Goal: Task Accomplishment & Management: Use online tool/utility

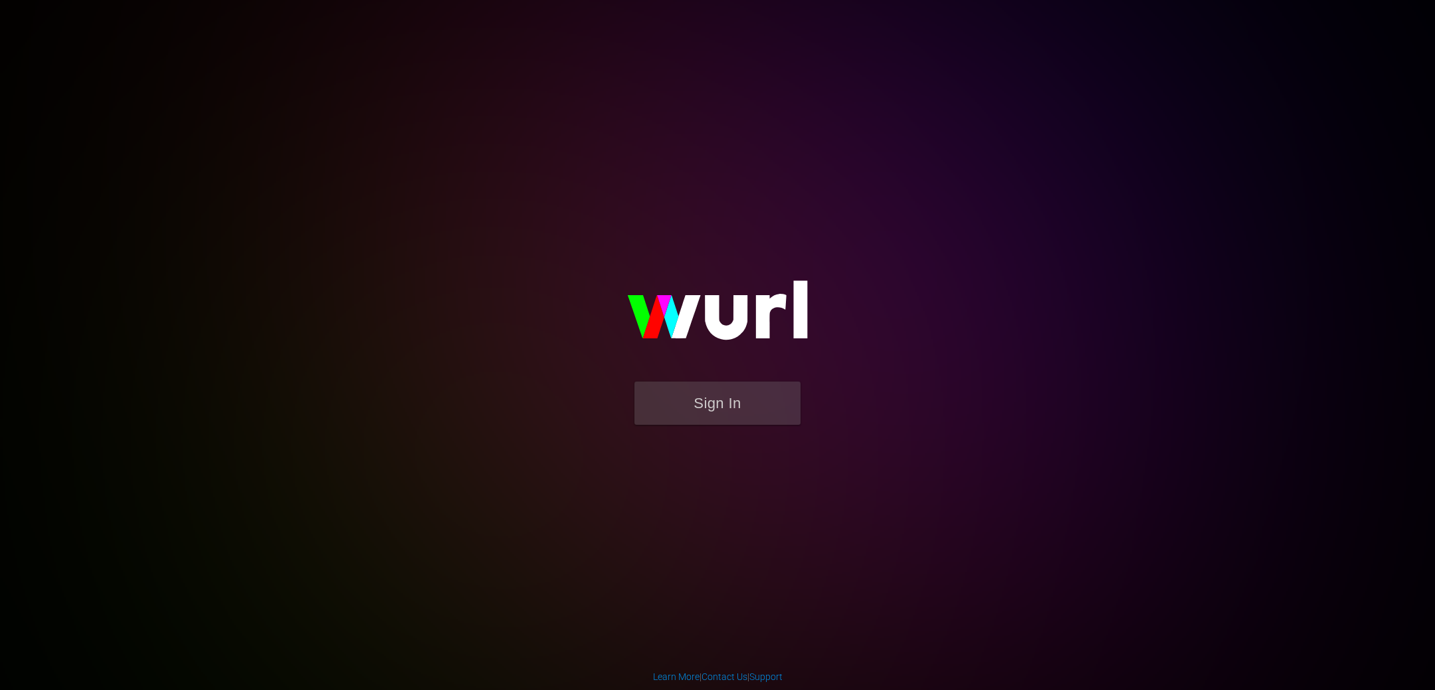
click at [661, 295] on img at bounding box center [718, 316] width 266 height 129
click at [753, 409] on button "Sign In" at bounding box center [717, 402] width 166 height 43
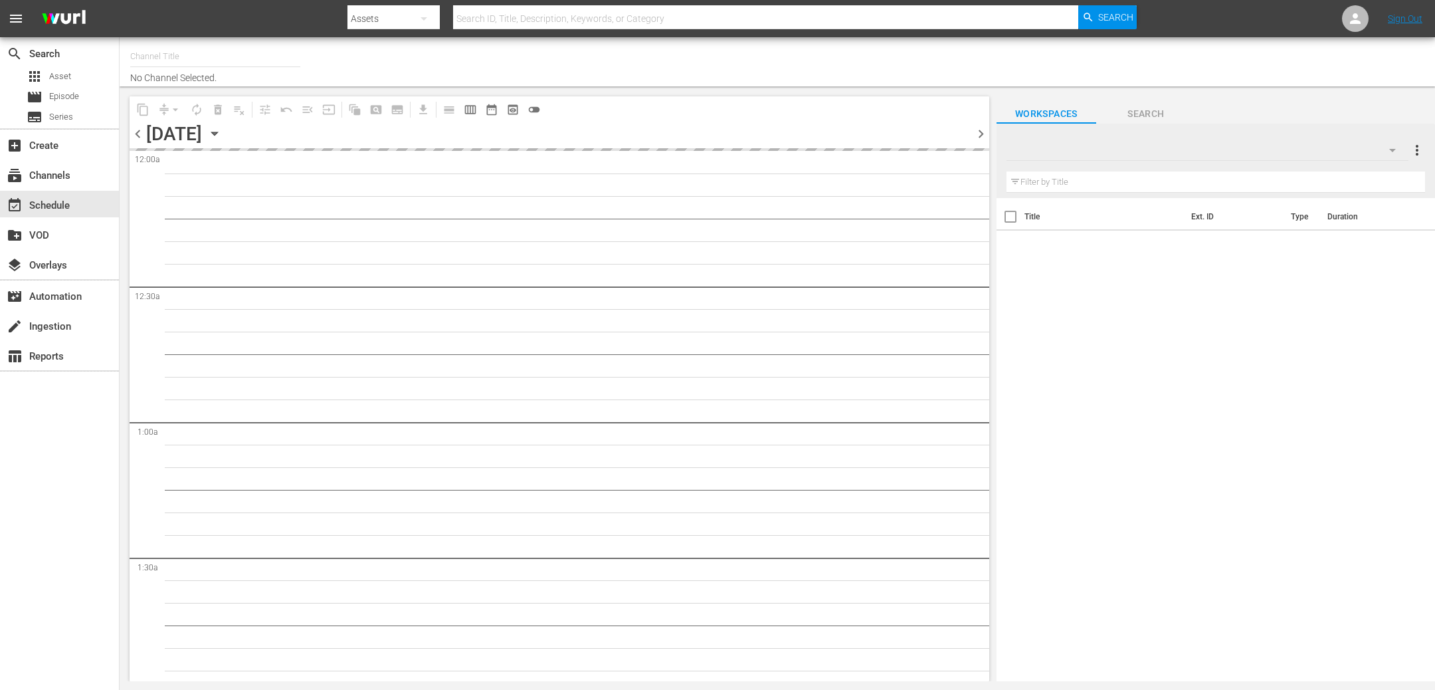
type input "[PERSON_NAME] Classics (1063)"
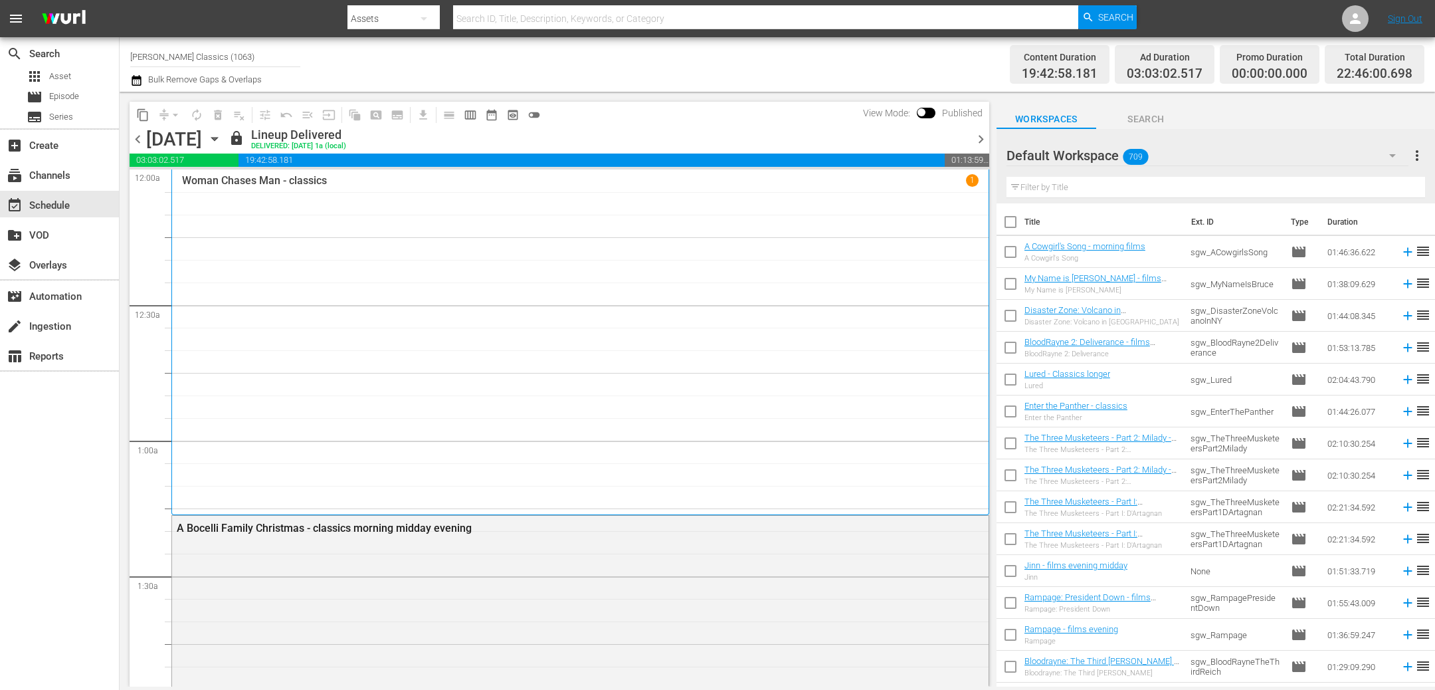
click at [217, 139] on icon "button" at bounding box center [214, 139] width 6 height 3
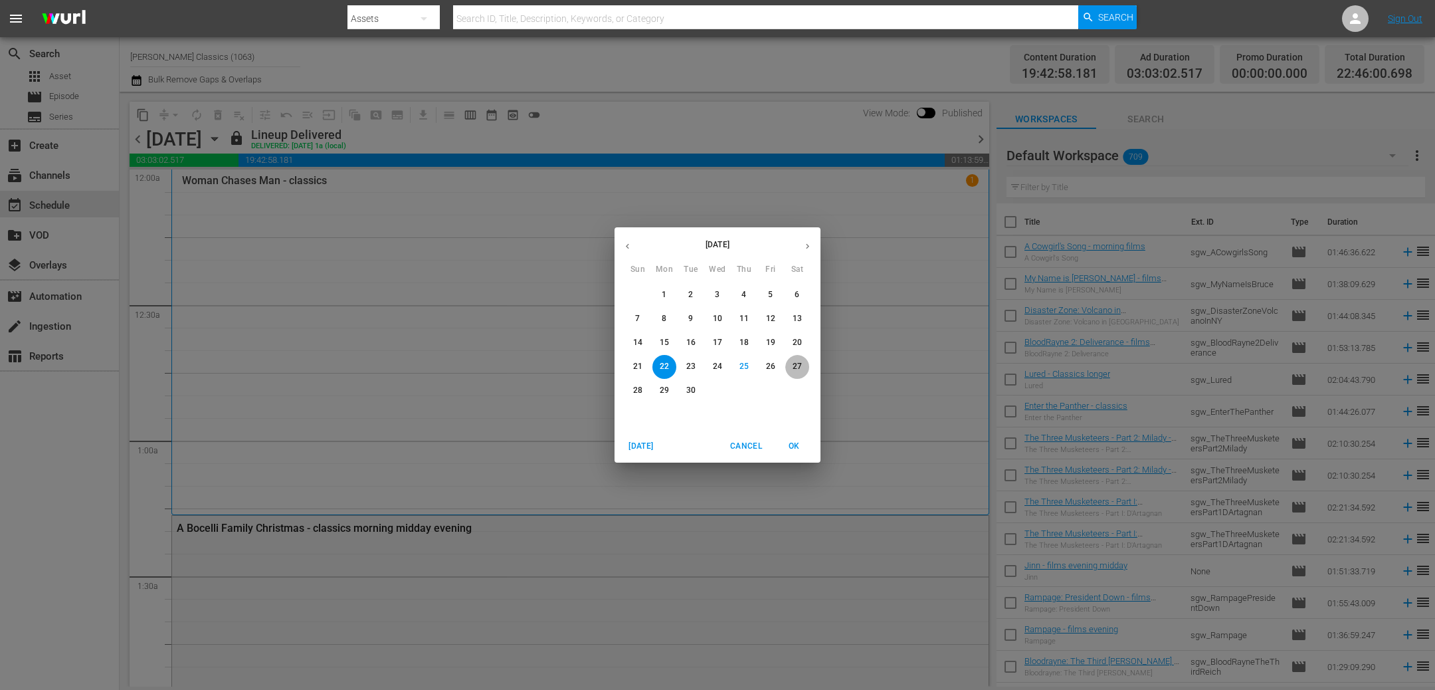
click at [799, 365] on p "27" at bounding box center [797, 366] width 9 height 11
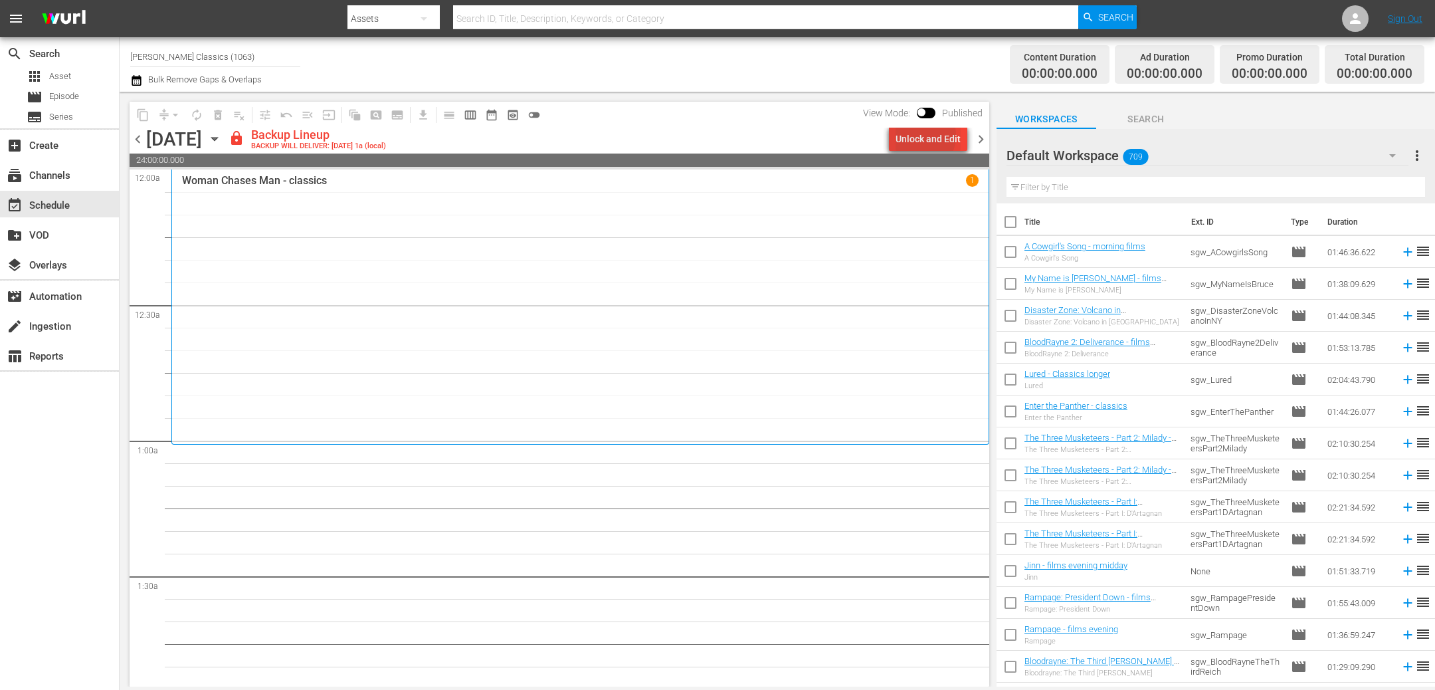
click at [921, 136] on div "Unlock and Edit" at bounding box center [928, 139] width 65 height 24
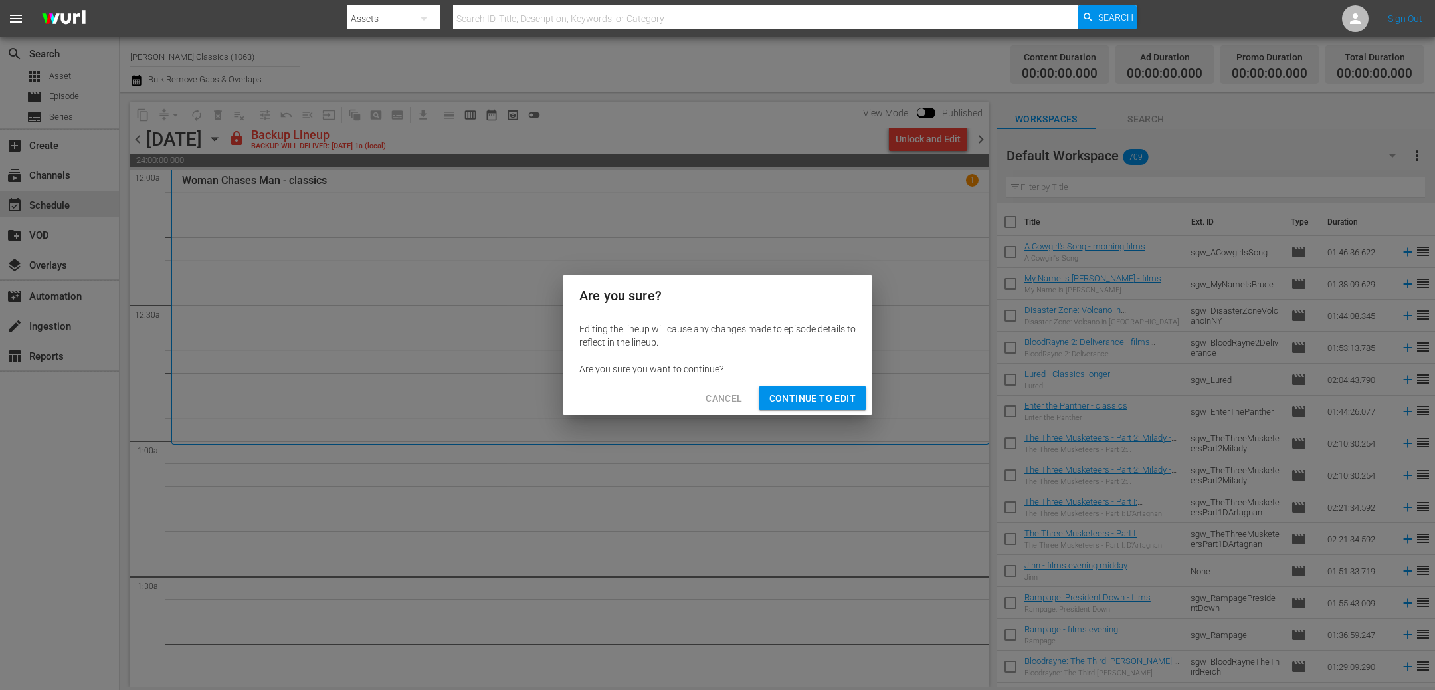
click at [846, 399] on span "Continue to Edit" at bounding box center [812, 398] width 86 height 17
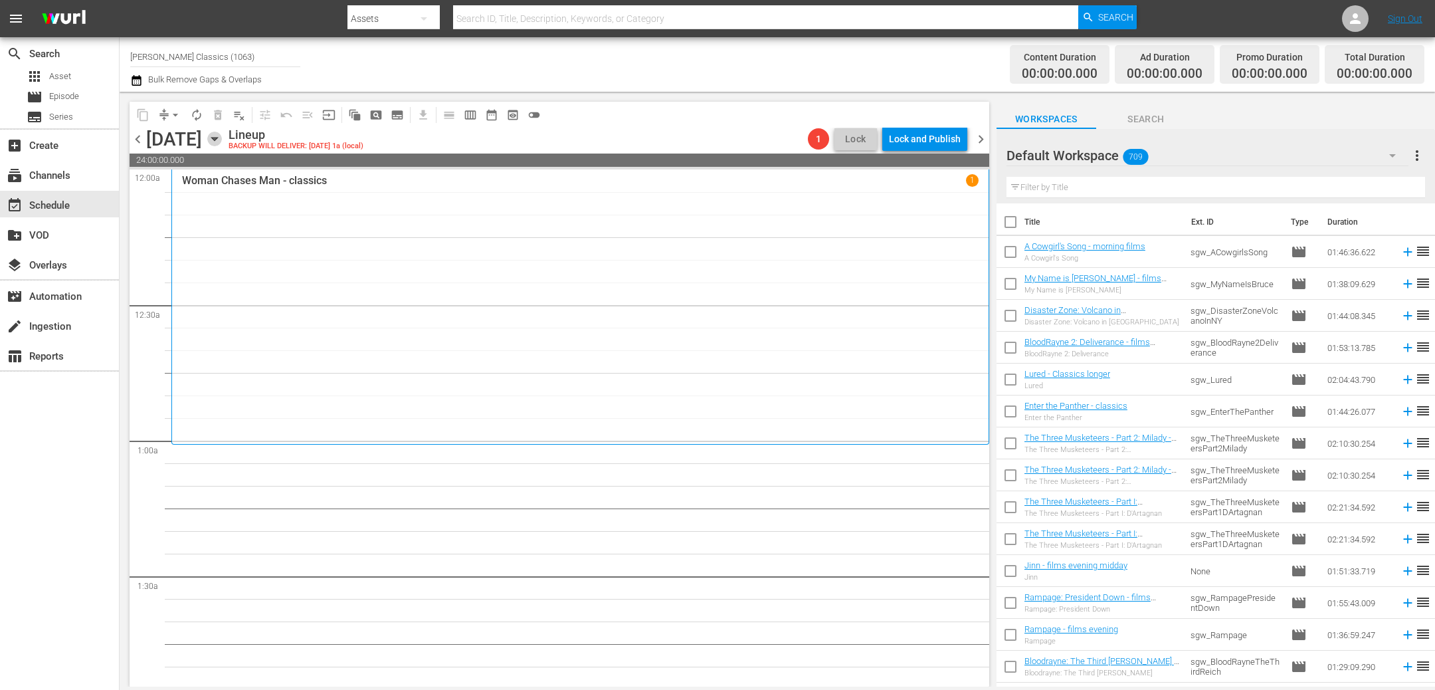
click at [222, 142] on icon "button" at bounding box center [214, 139] width 15 height 15
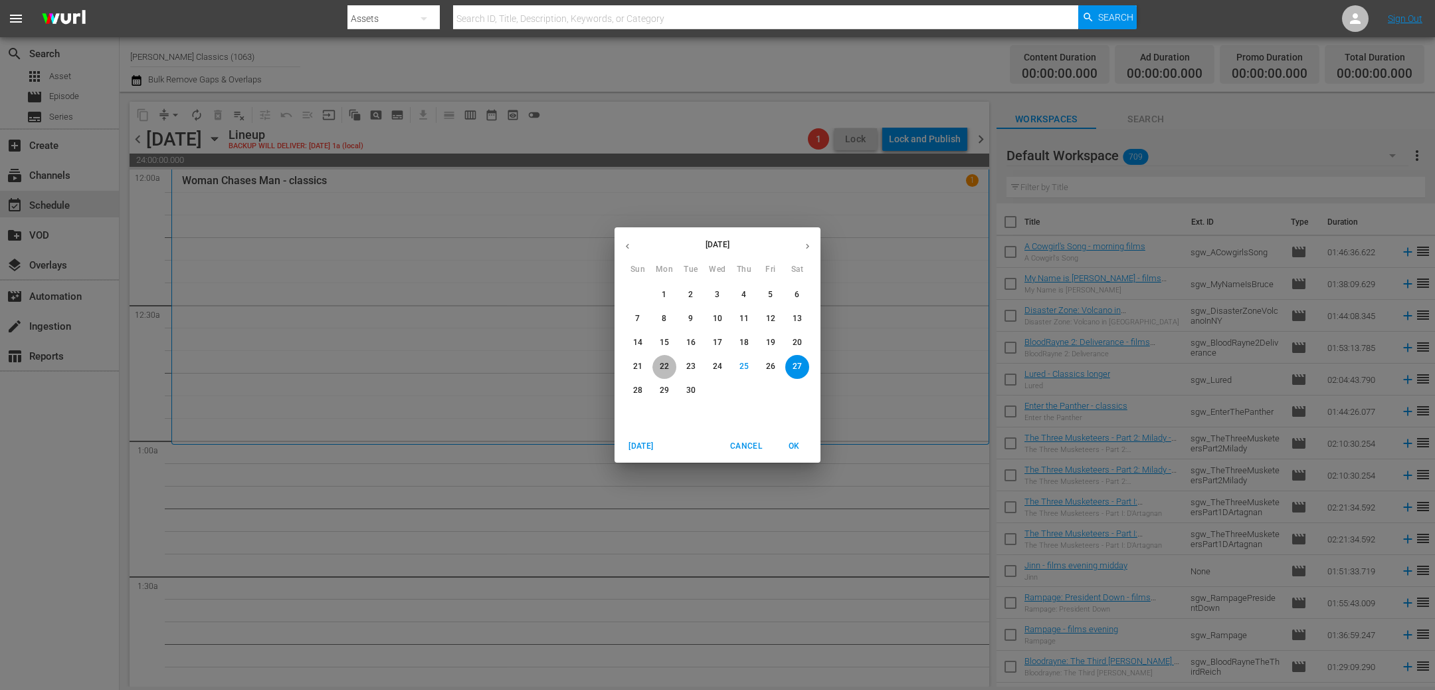
click at [662, 365] on p "22" at bounding box center [664, 366] width 9 height 11
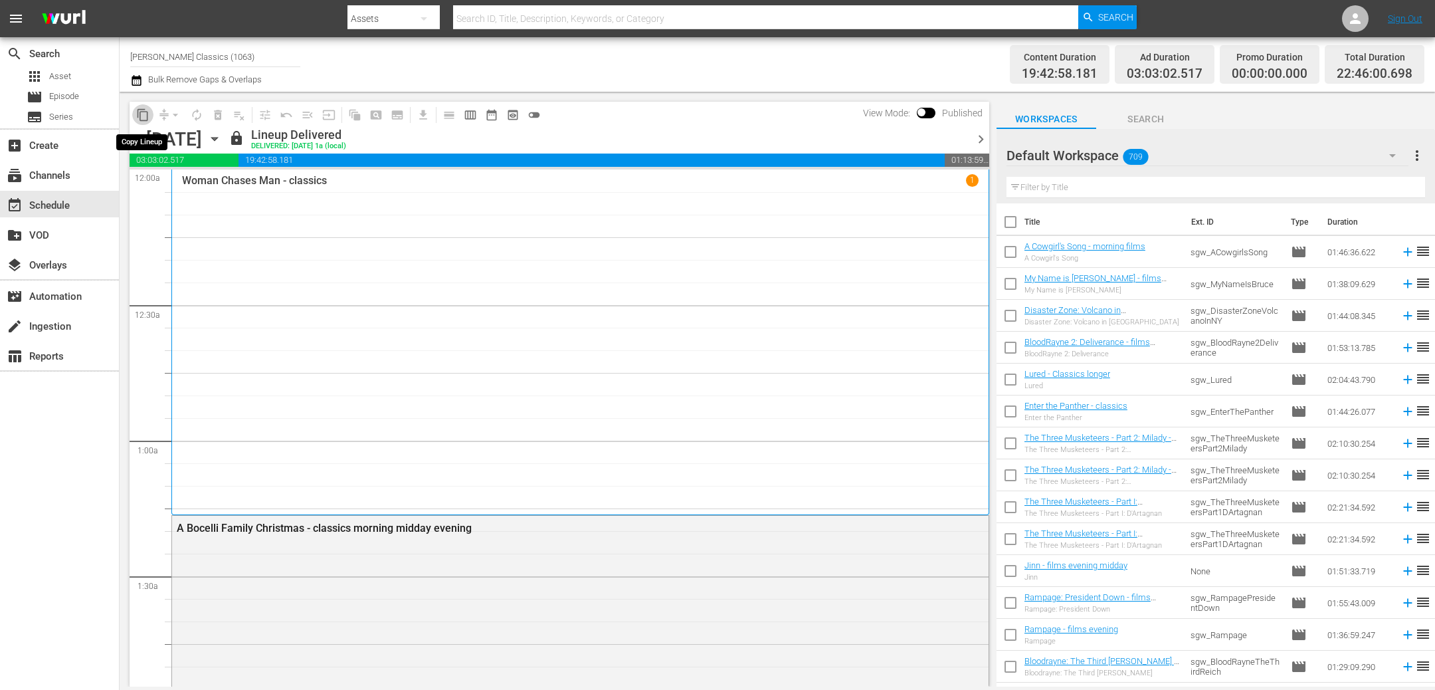
click at [144, 113] on span "content_copy" at bounding box center [142, 114] width 13 height 13
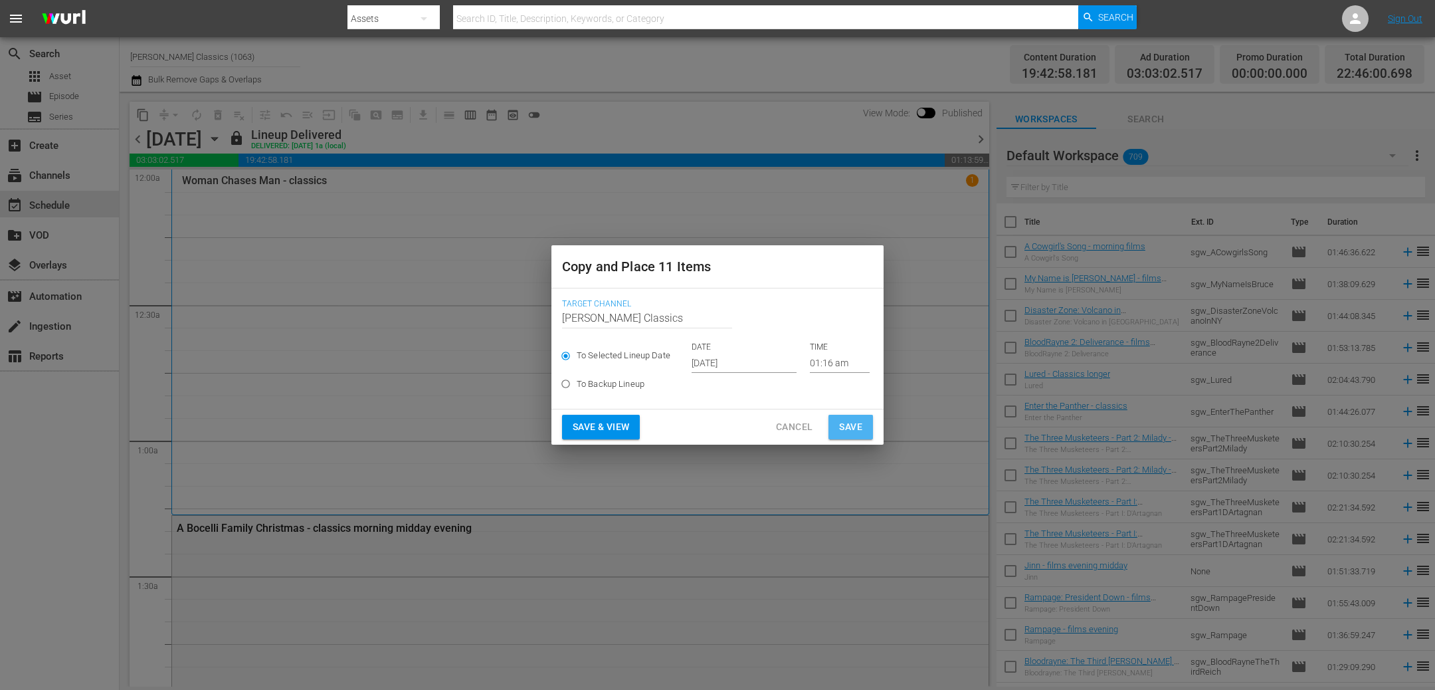
click at [865, 431] on button "Save" at bounding box center [850, 427] width 45 height 25
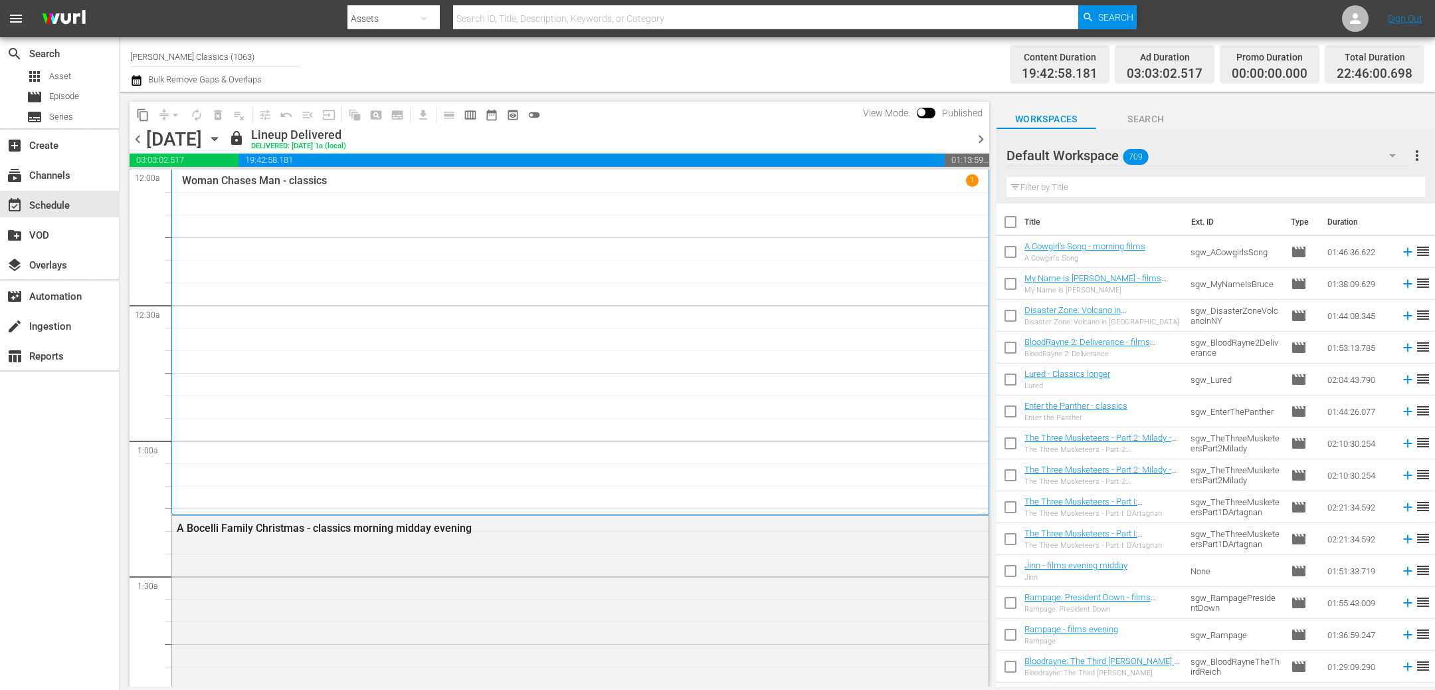
click at [217, 138] on icon "button" at bounding box center [214, 139] width 6 height 3
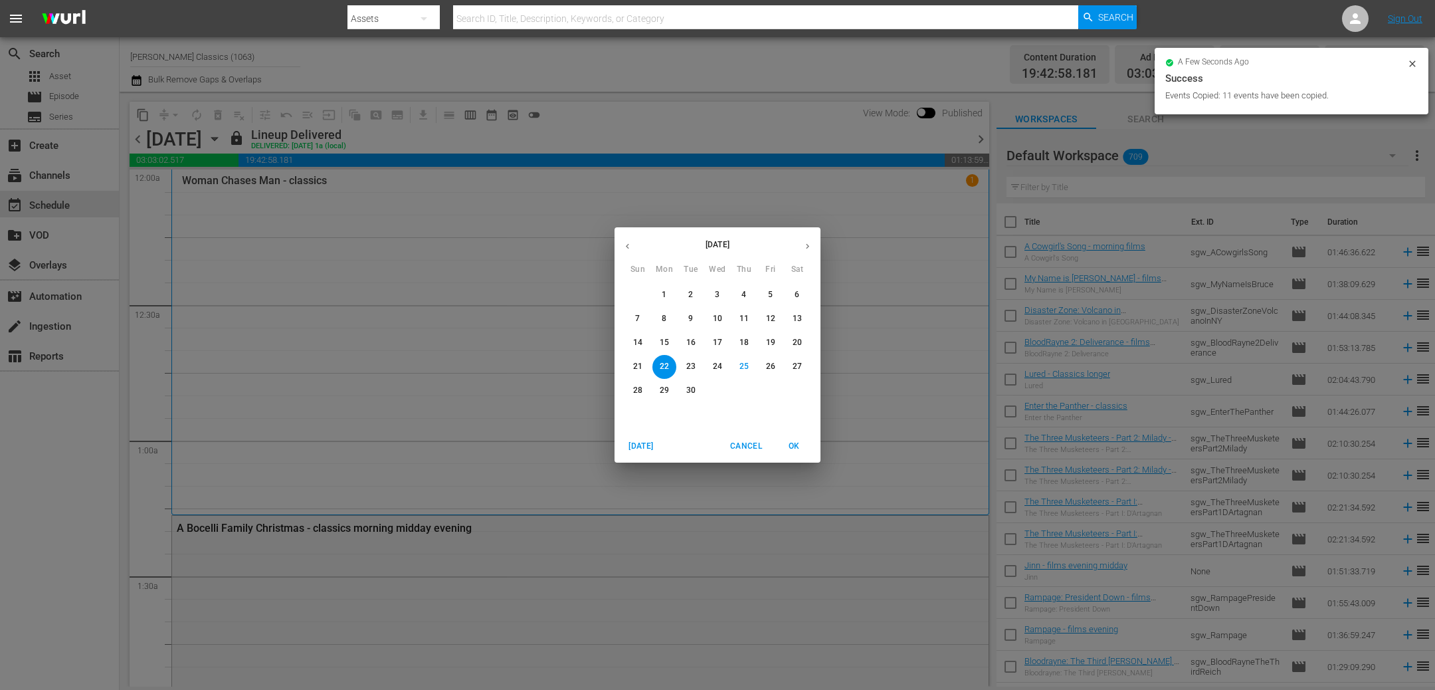
click at [797, 366] on p "27" at bounding box center [797, 366] width 9 height 11
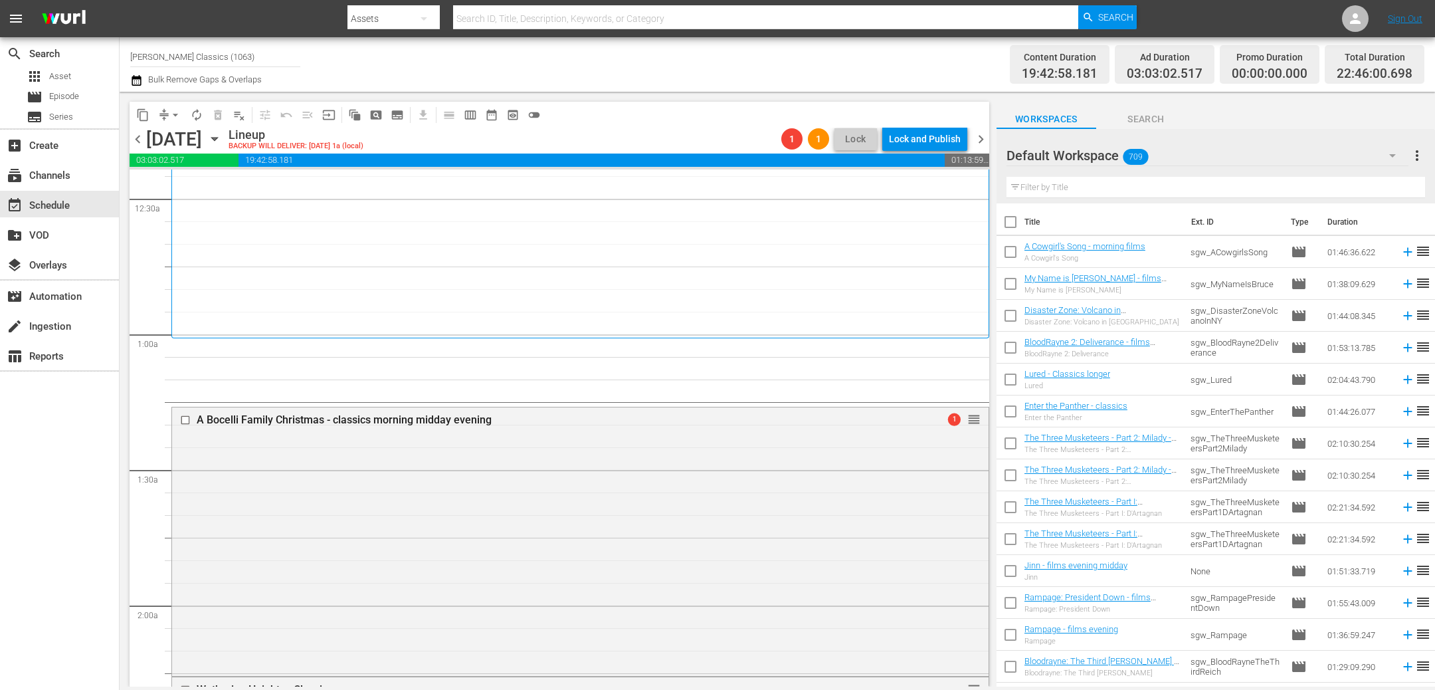
scroll to position [150, 0]
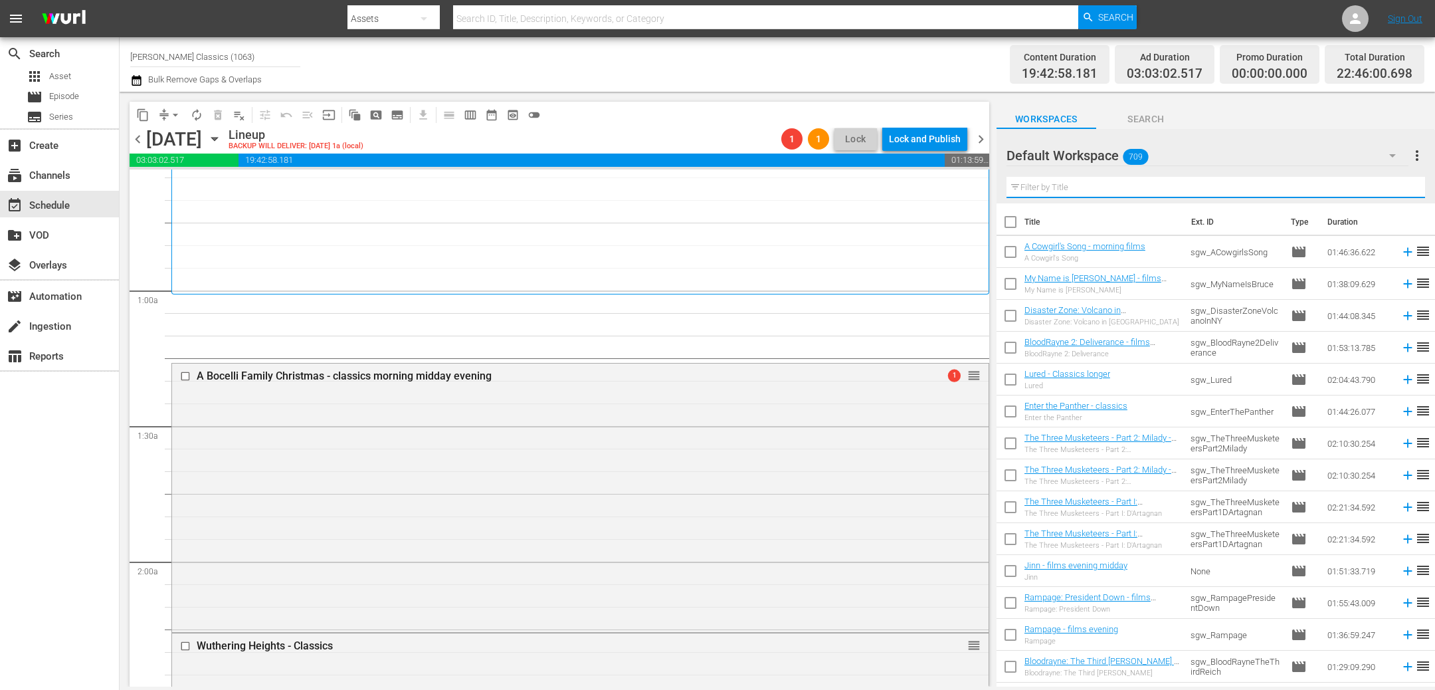
click at [1154, 190] on input "text" at bounding box center [1215, 187] width 419 height 21
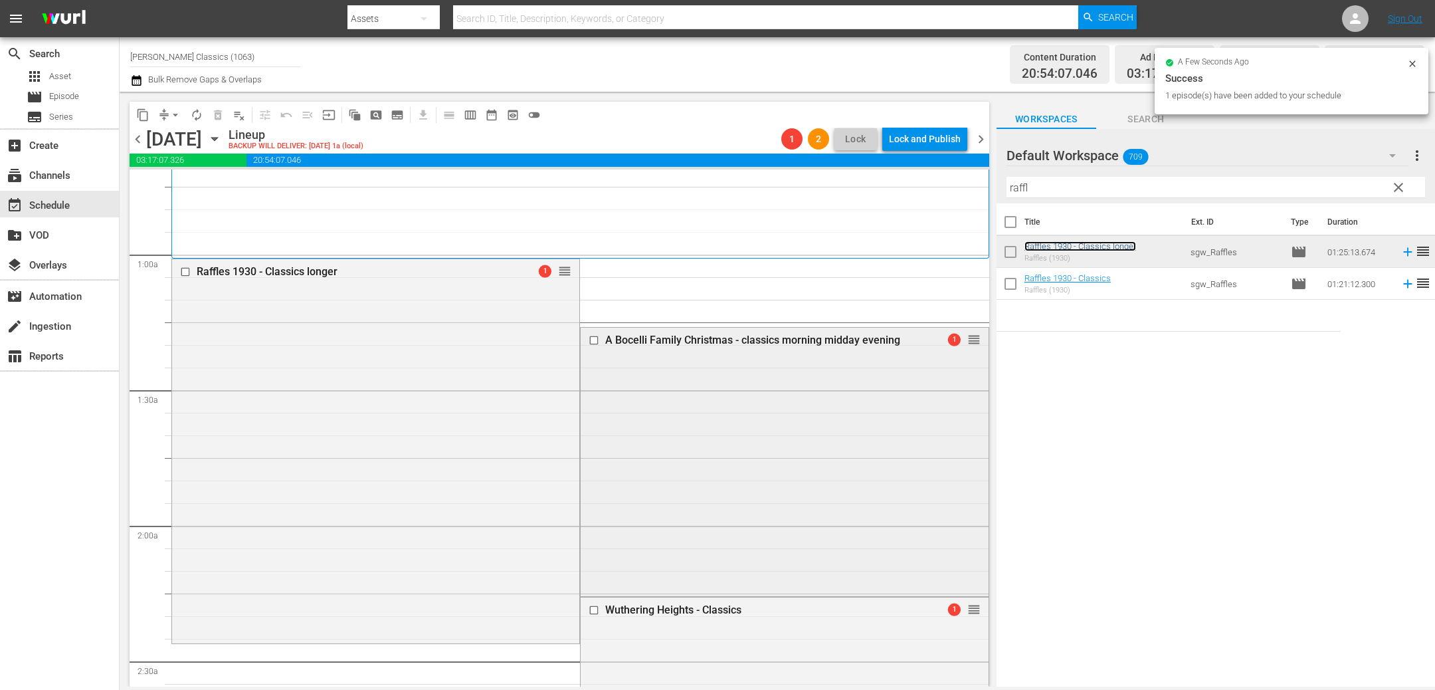
scroll to position [191, 0]
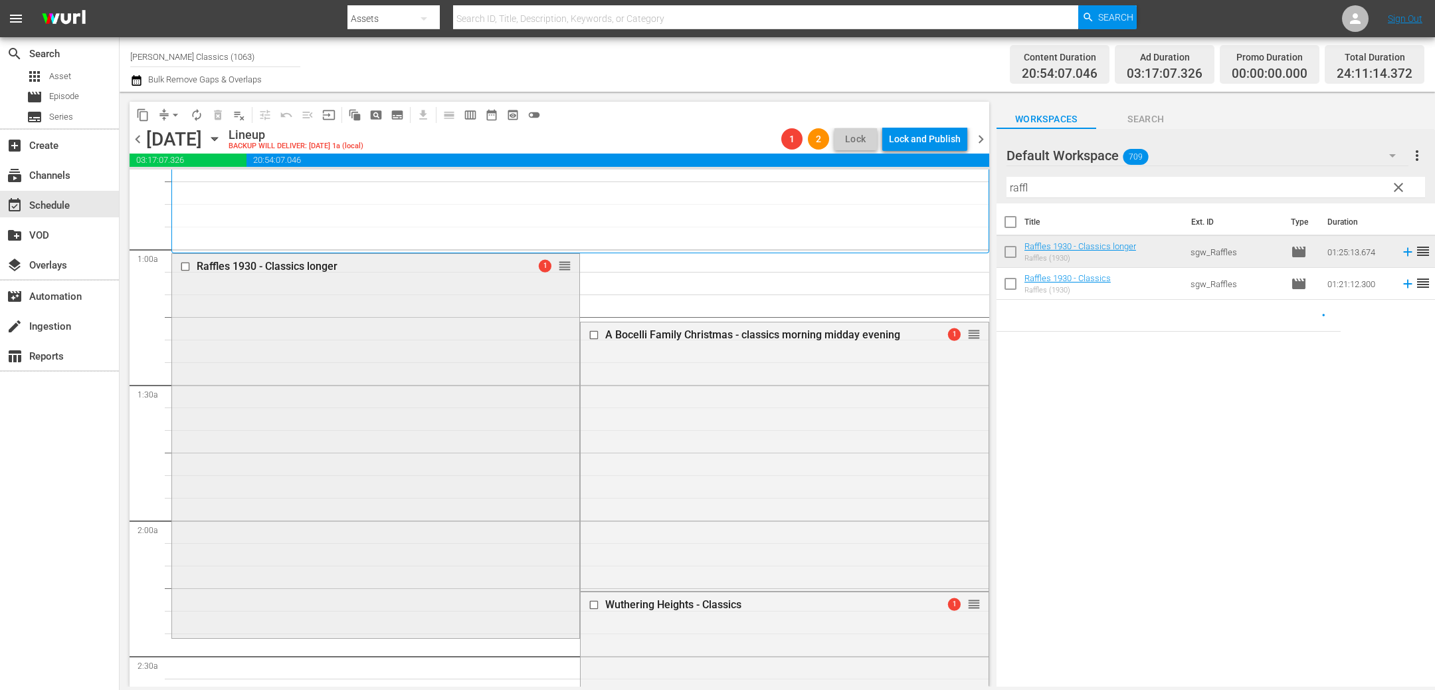
click at [188, 269] on input "checkbox" at bounding box center [187, 265] width 14 height 11
click at [597, 333] on input "checkbox" at bounding box center [596, 334] width 14 height 11
click at [221, 114] on span "delete_forever_outlined" at bounding box center [217, 114] width 13 height 13
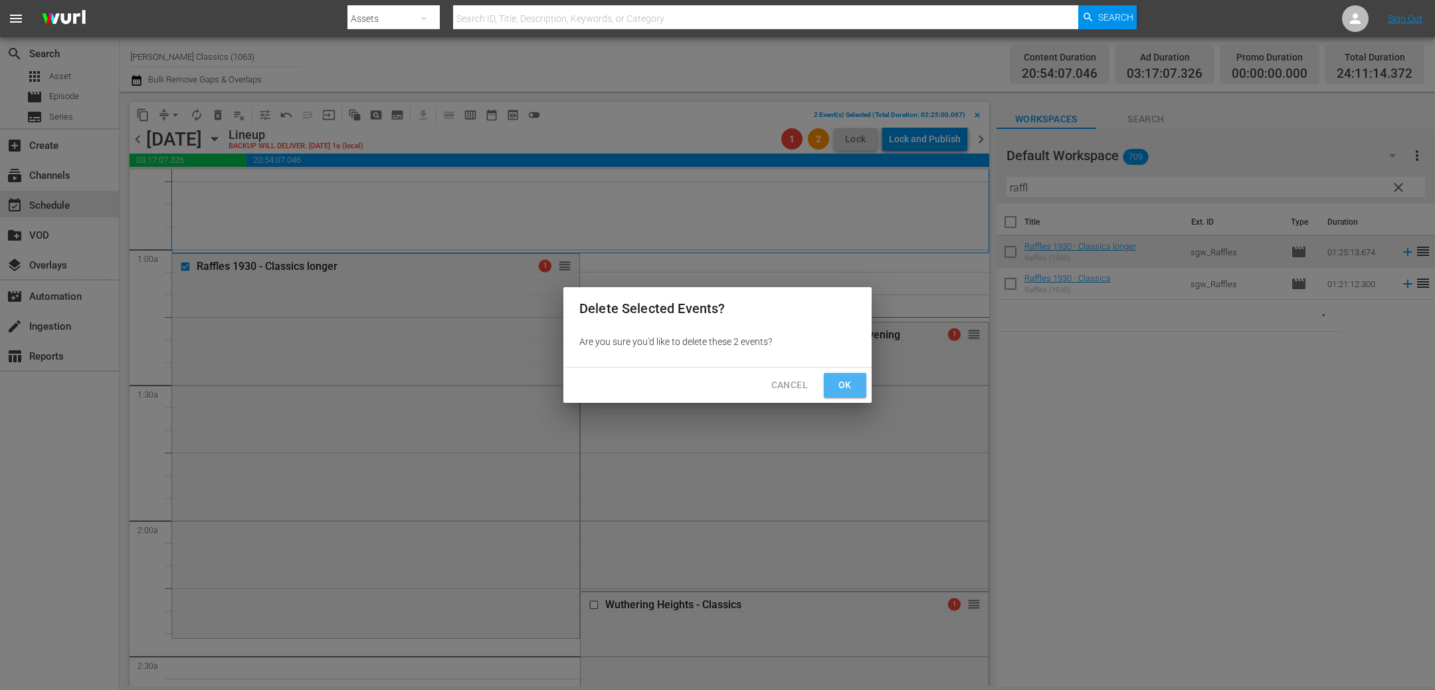
drag, startPoint x: 846, startPoint y: 381, endPoint x: 805, endPoint y: 395, distance: 43.5
click at [846, 382] on span "Ok" at bounding box center [844, 385] width 21 height 17
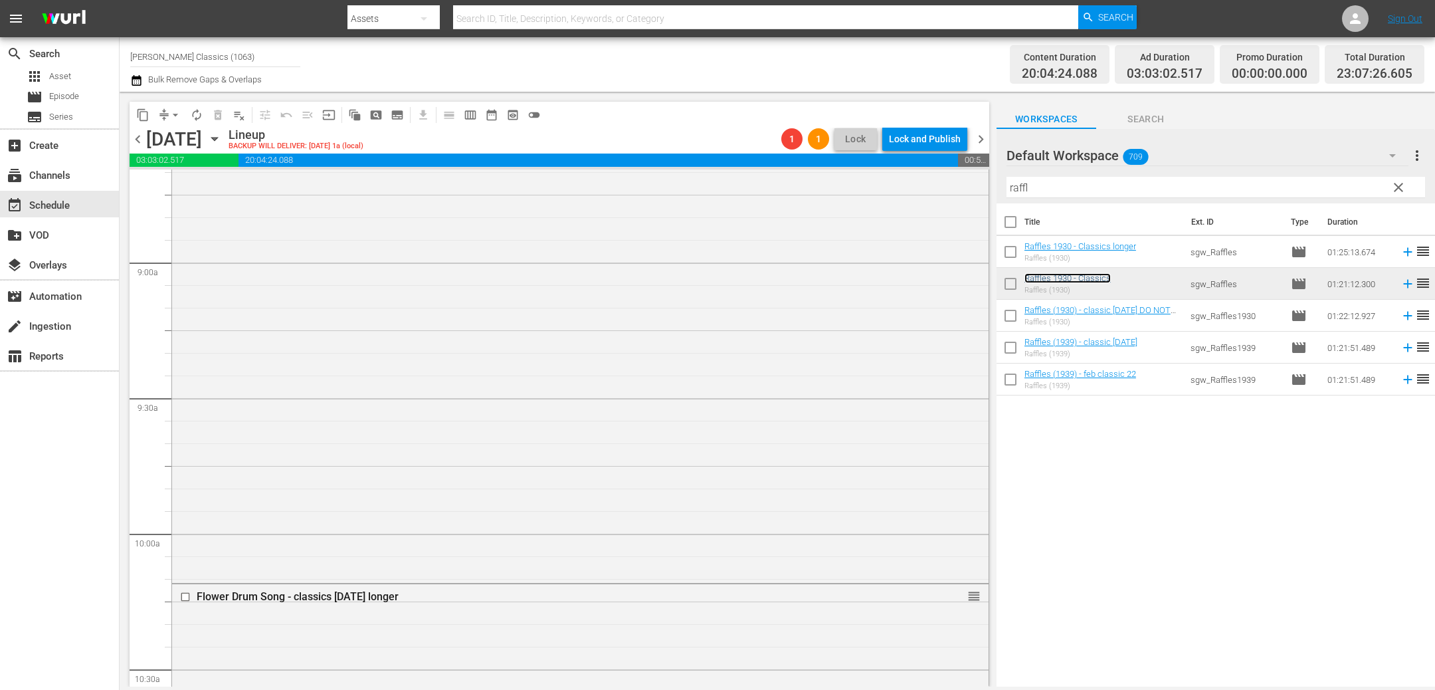
scroll to position [2382, 0]
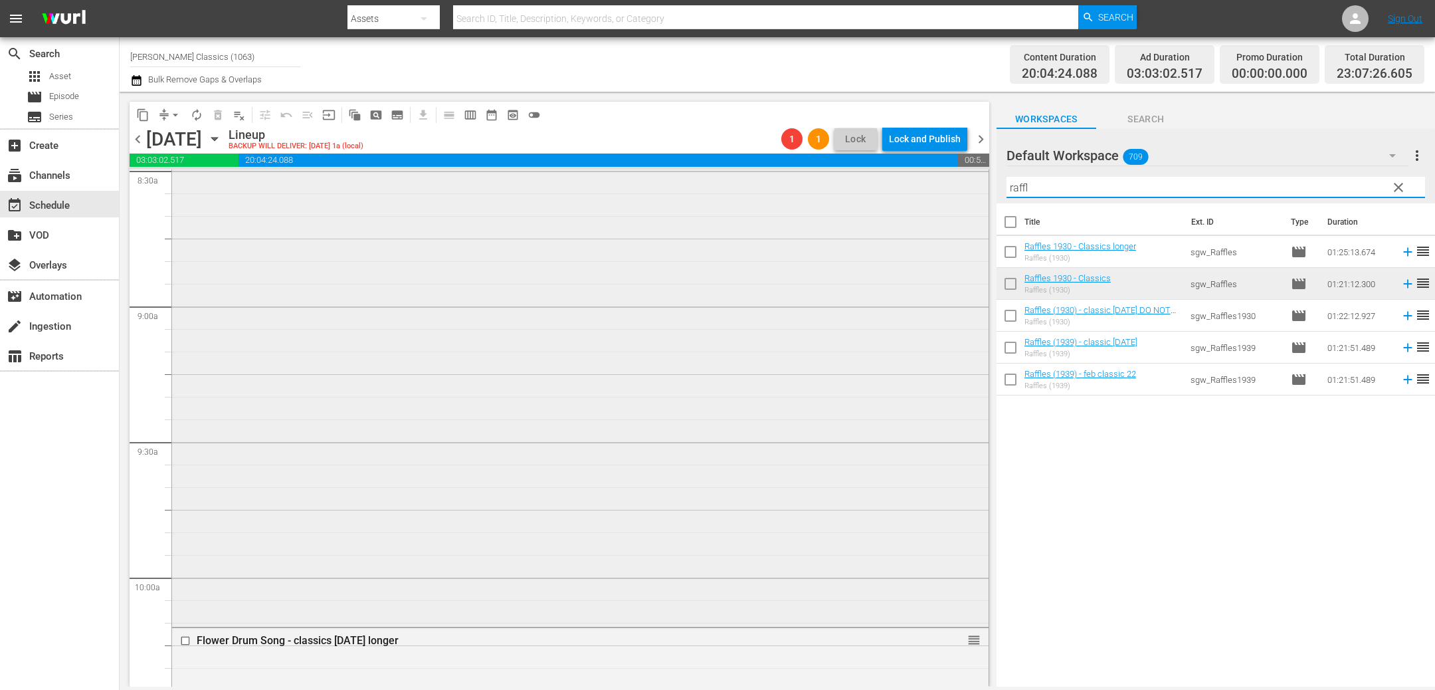
drag, startPoint x: 1129, startPoint y: 194, endPoint x: 882, endPoint y: 182, distance: 247.4
click at [883, 182] on div "content_copy compress arrow_drop_down autorenew_outlined delete_forever_outline…" at bounding box center [777, 389] width 1315 height 595
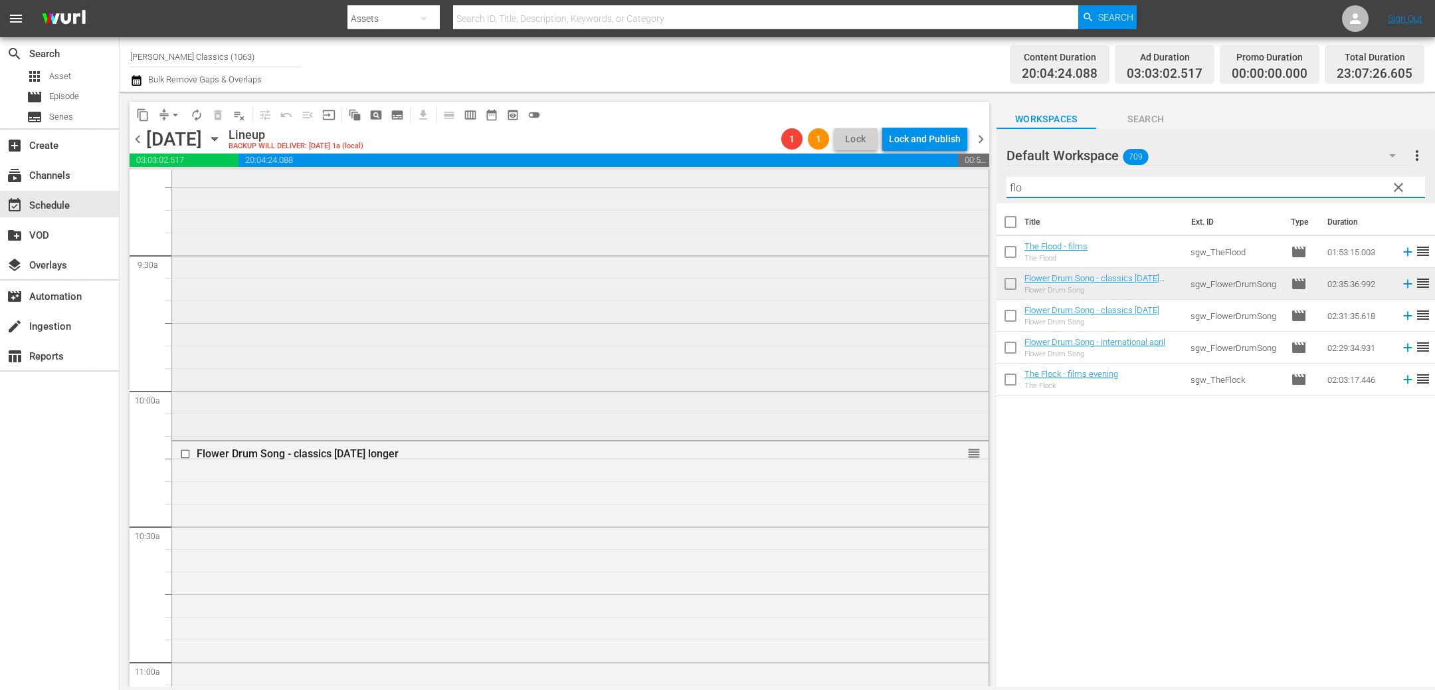
scroll to position [2514, 0]
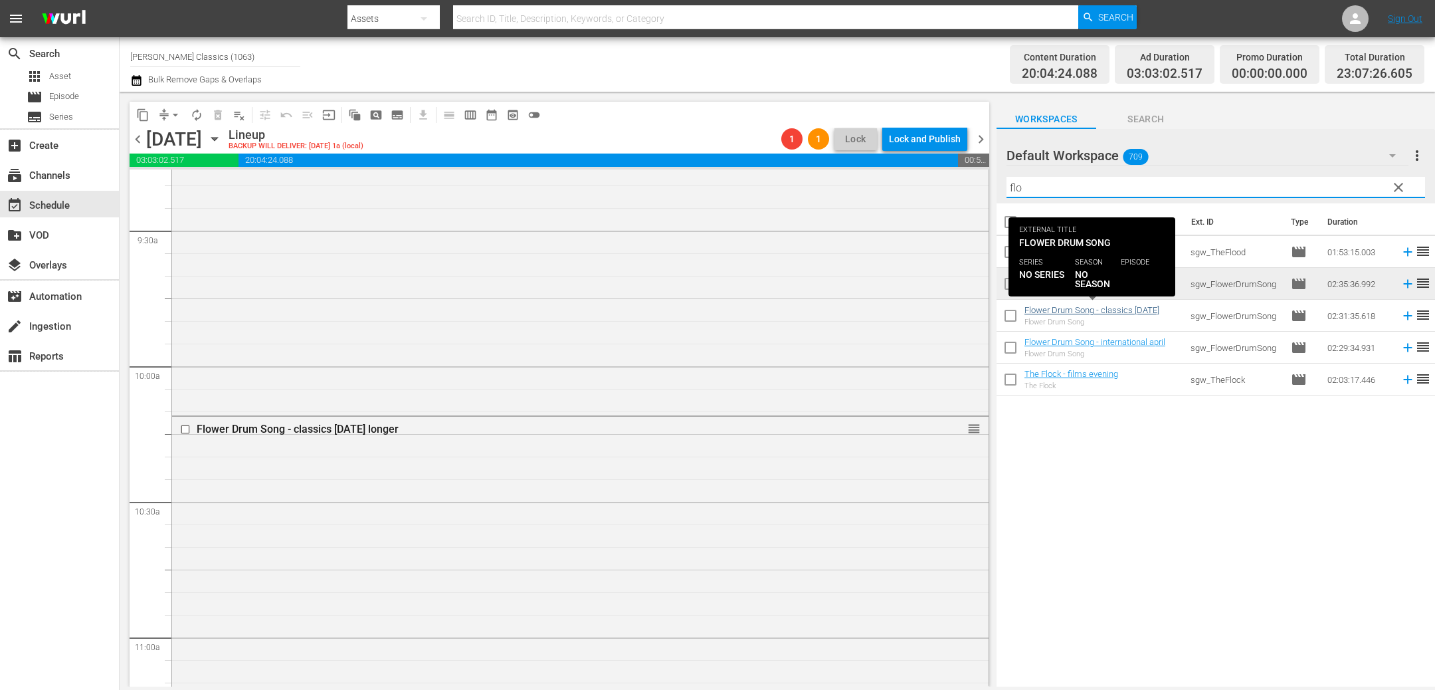
type input "flo"
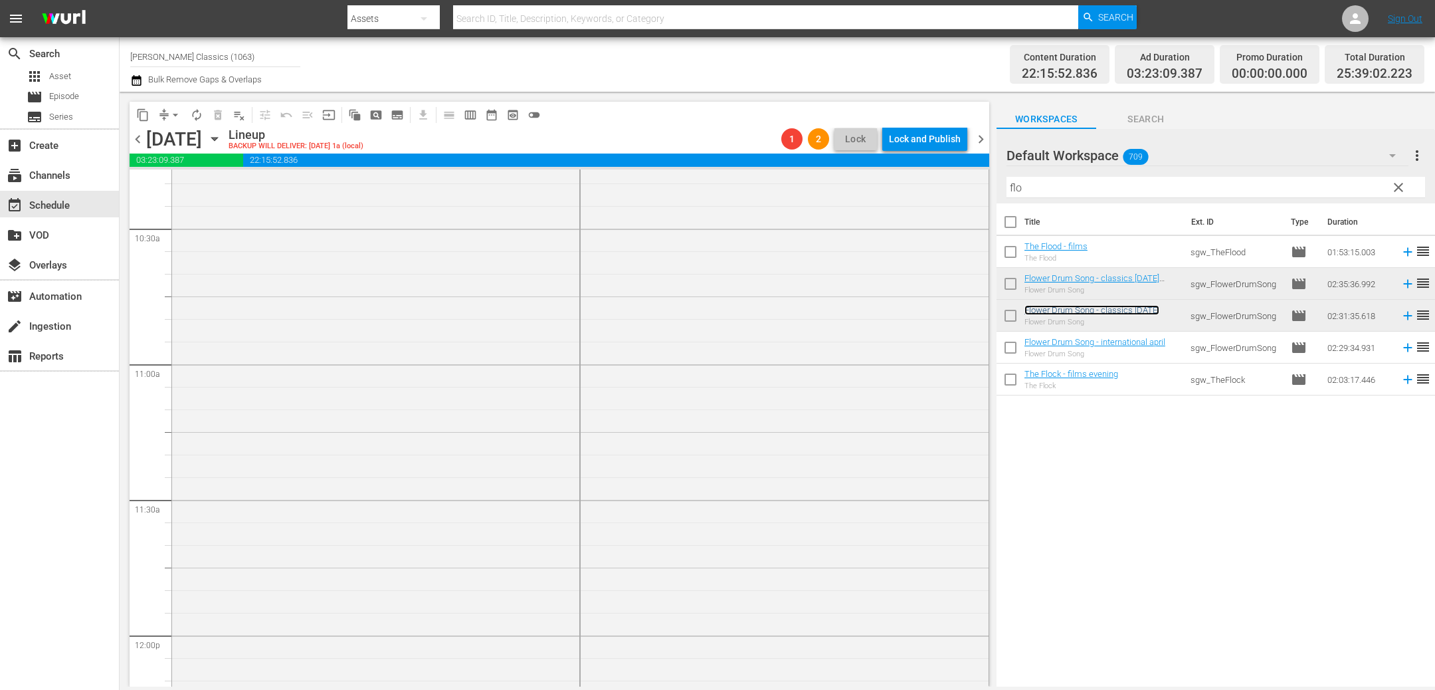
scroll to position [2657, 0]
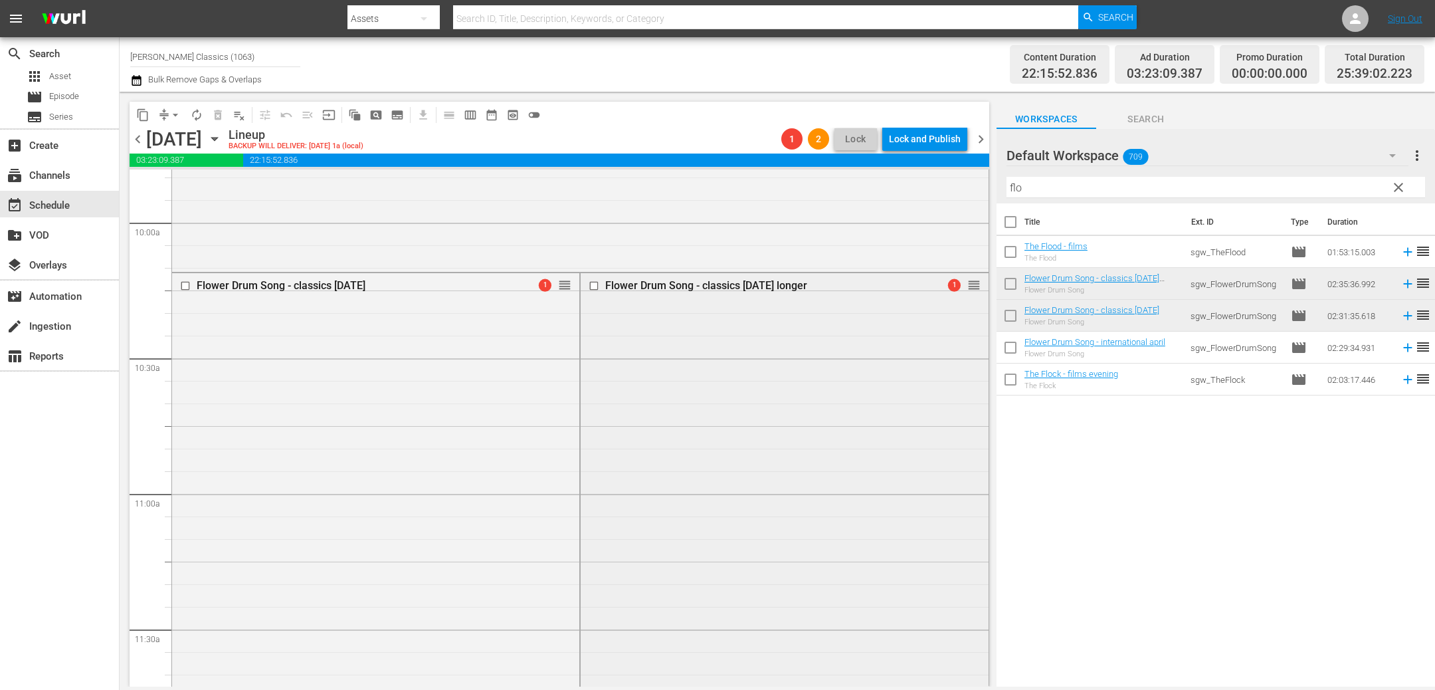
click at [595, 287] on input "checkbox" at bounding box center [596, 285] width 14 height 11
click at [219, 112] on span "delete_forever_outlined" at bounding box center [217, 114] width 13 height 13
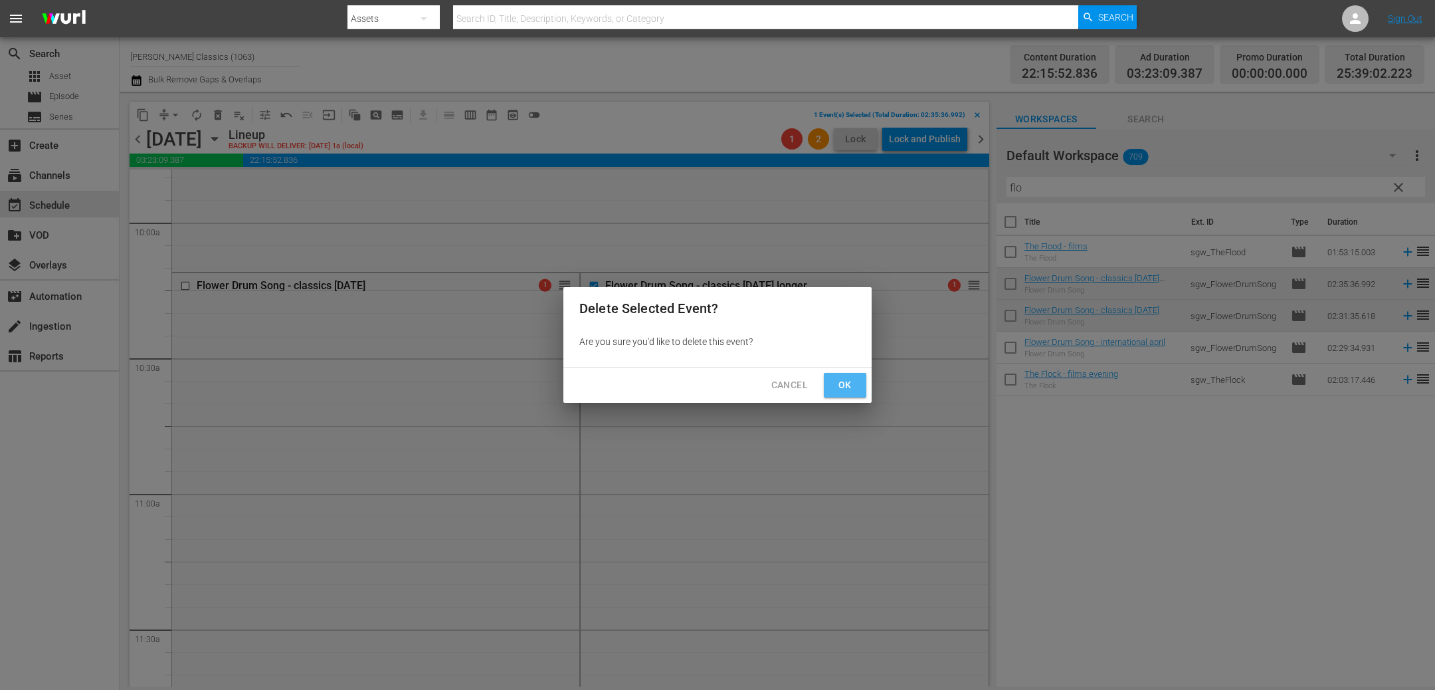
click at [854, 388] on span "Ok" at bounding box center [844, 385] width 21 height 17
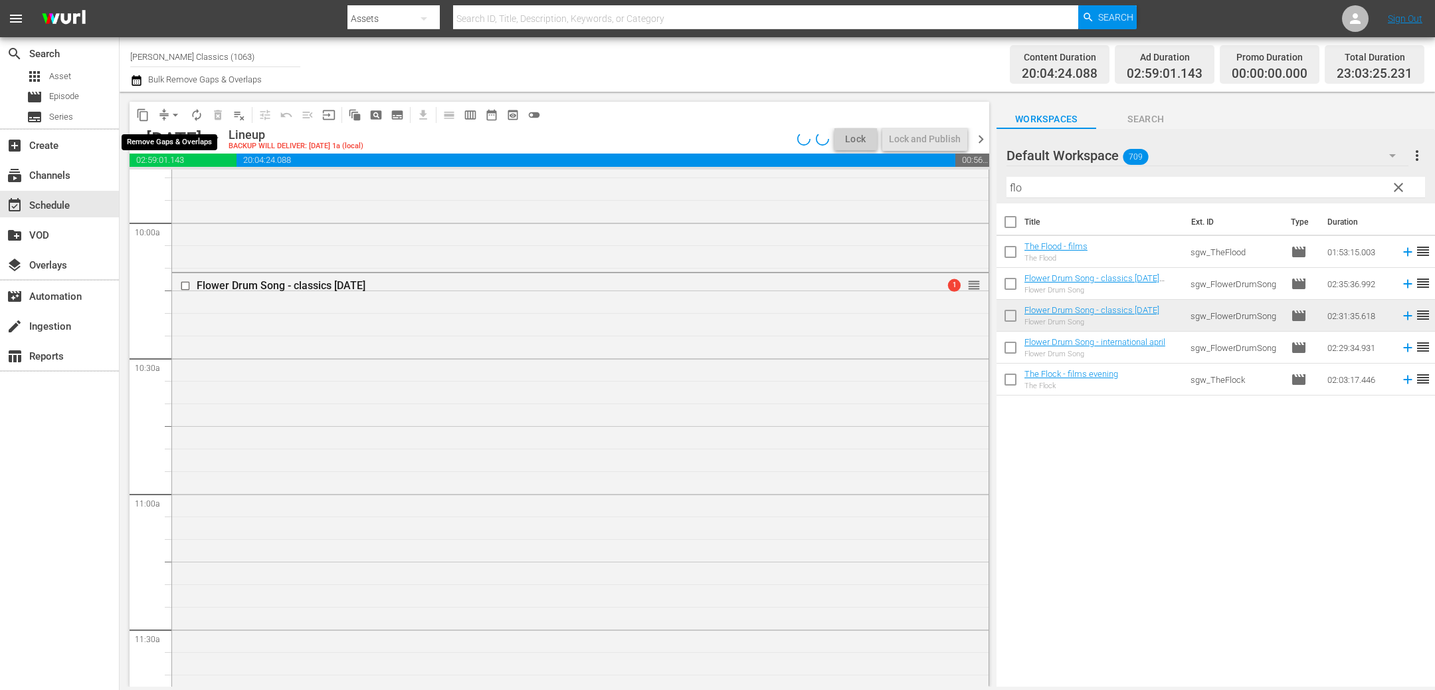
click at [173, 116] on span "arrow_drop_down" at bounding box center [175, 114] width 13 height 13
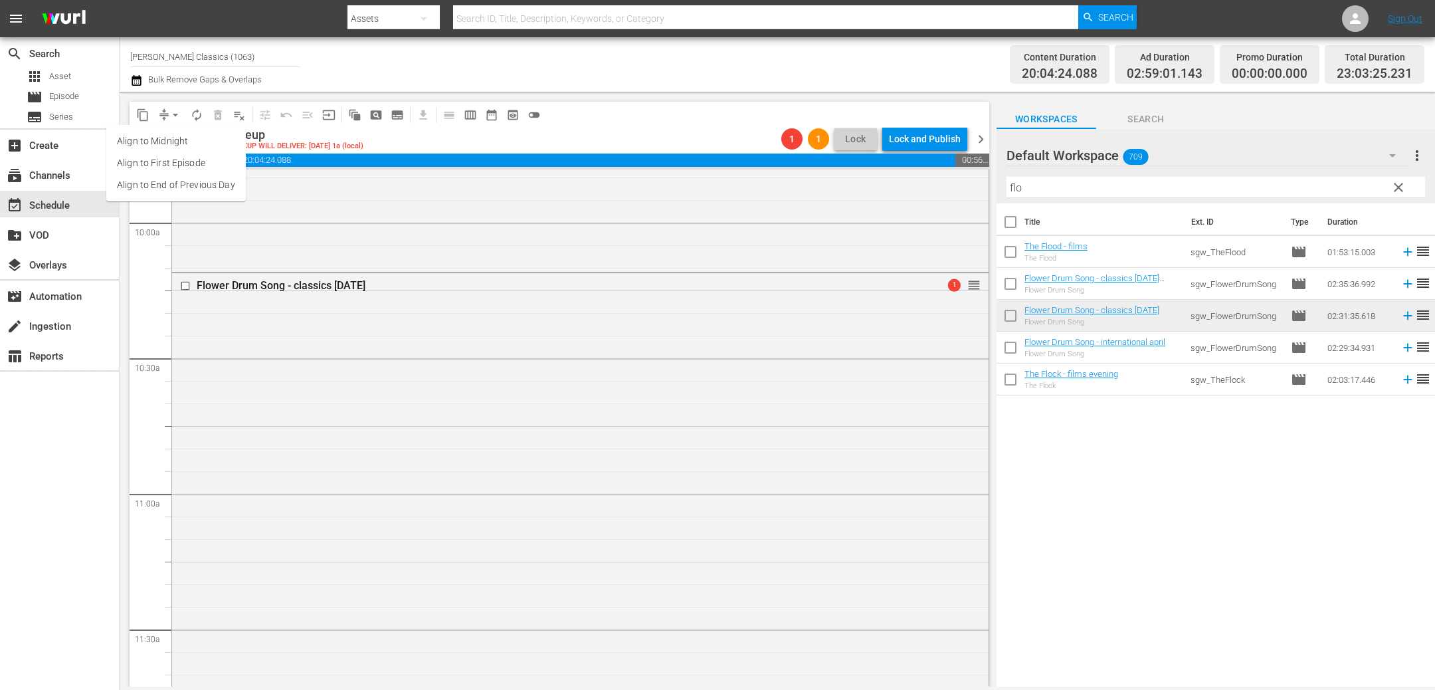
click at [191, 186] on li "Align to End of Previous Day" at bounding box center [176, 185] width 140 height 22
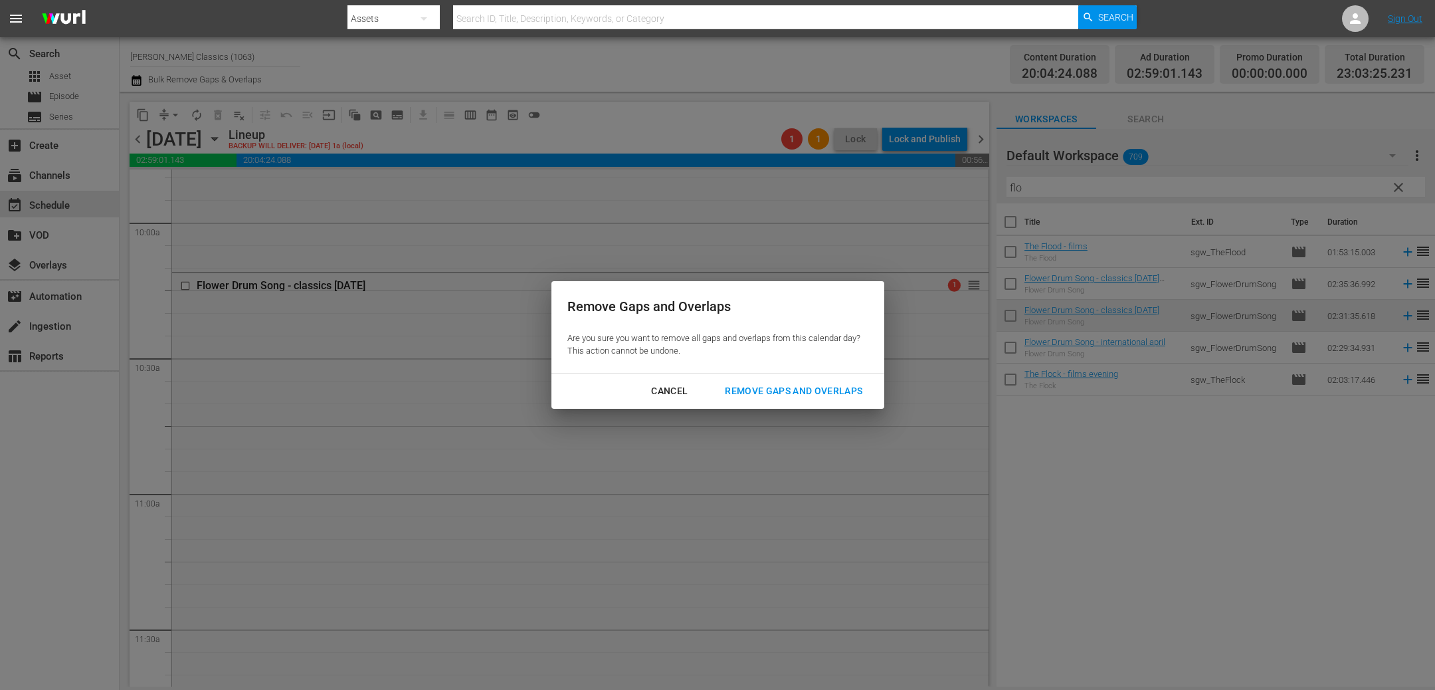
click at [789, 383] on div "Remove Gaps and Overlaps" at bounding box center [793, 391] width 159 height 17
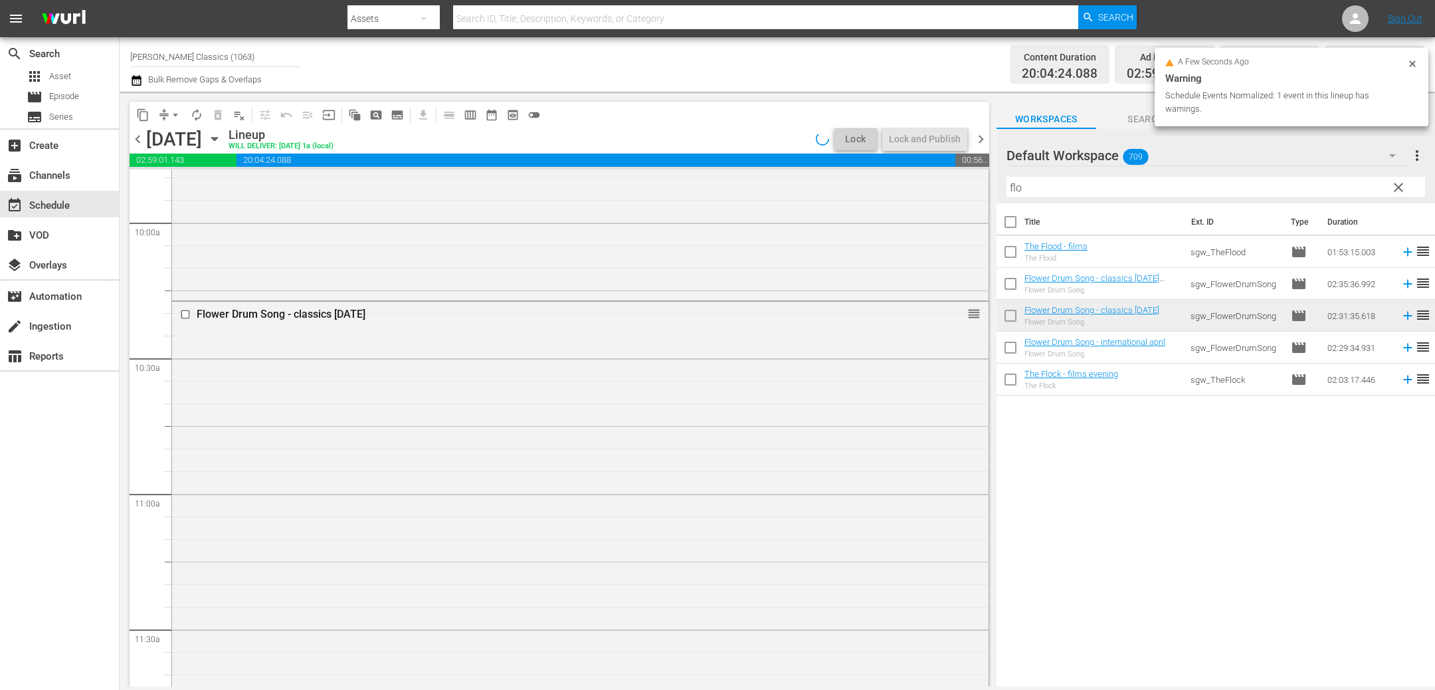
scroll to position [2679, 0]
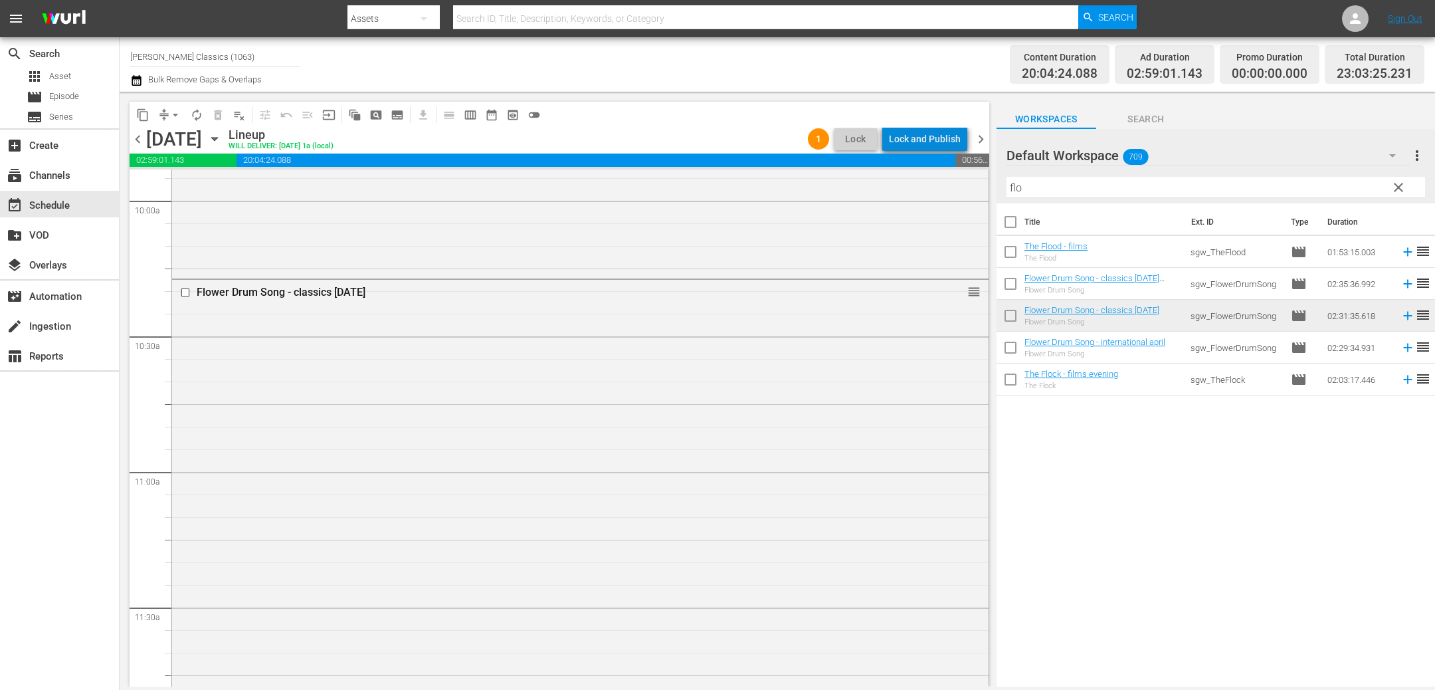
click at [936, 139] on div "Lock and Publish" at bounding box center [925, 139] width 72 height 24
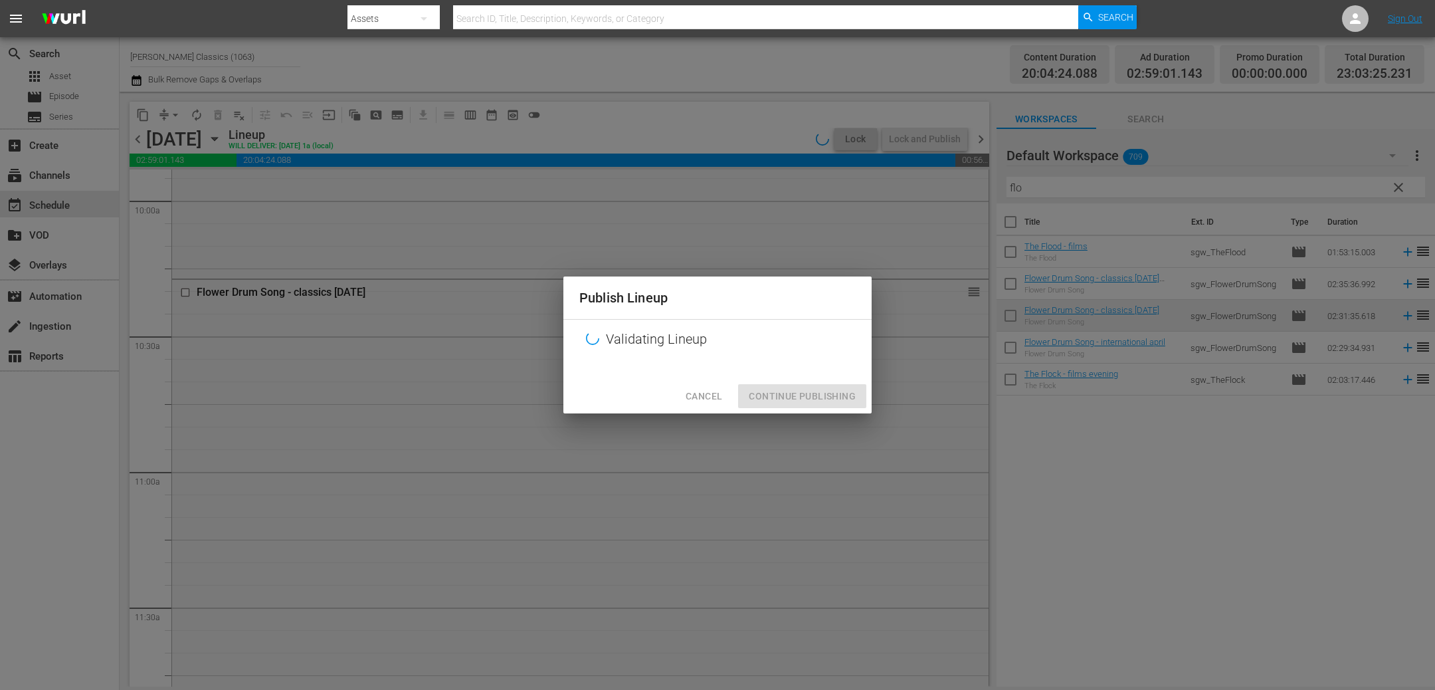
click at [802, 396] on div "Cancel Continue Publishing" at bounding box center [717, 396] width 308 height 35
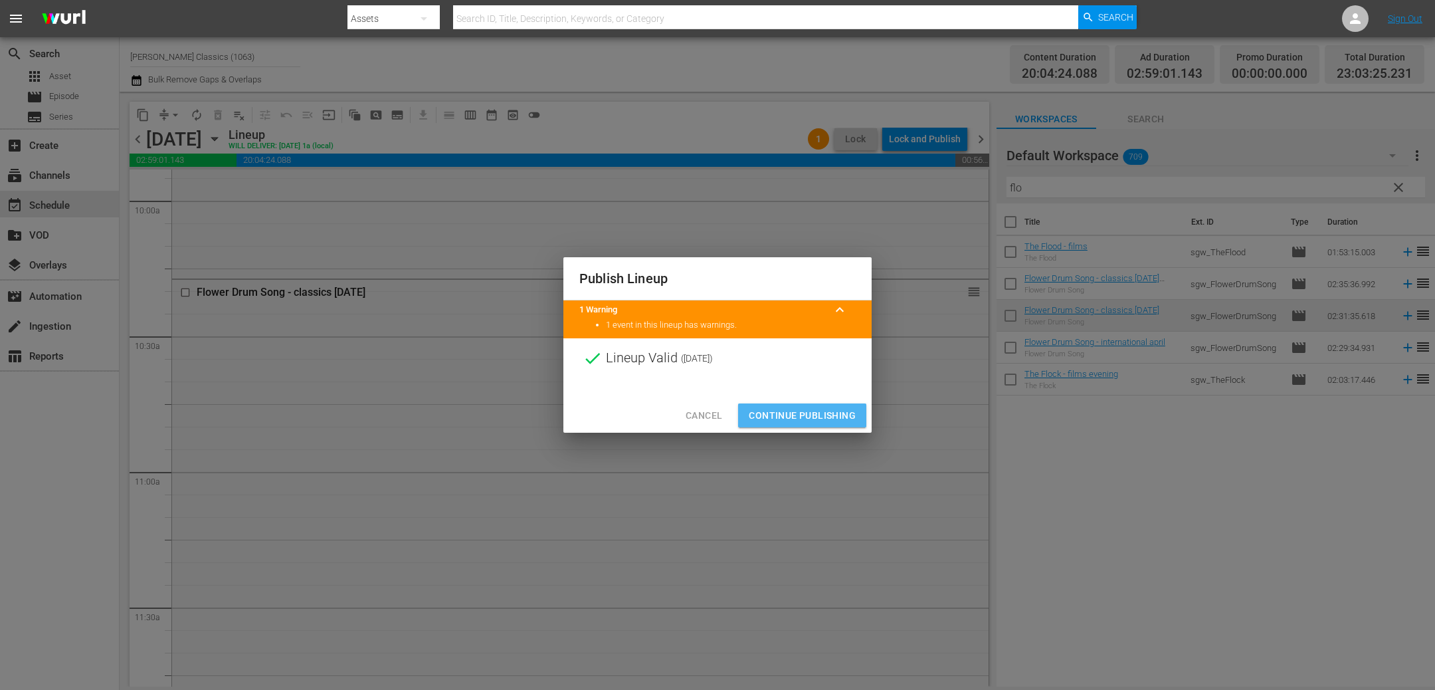
drag, startPoint x: 810, startPoint y: 421, endPoint x: 755, endPoint y: 384, distance: 66.5
click at [810, 421] on span "Continue Publishing" at bounding box center [802, 415] width 107 height 17
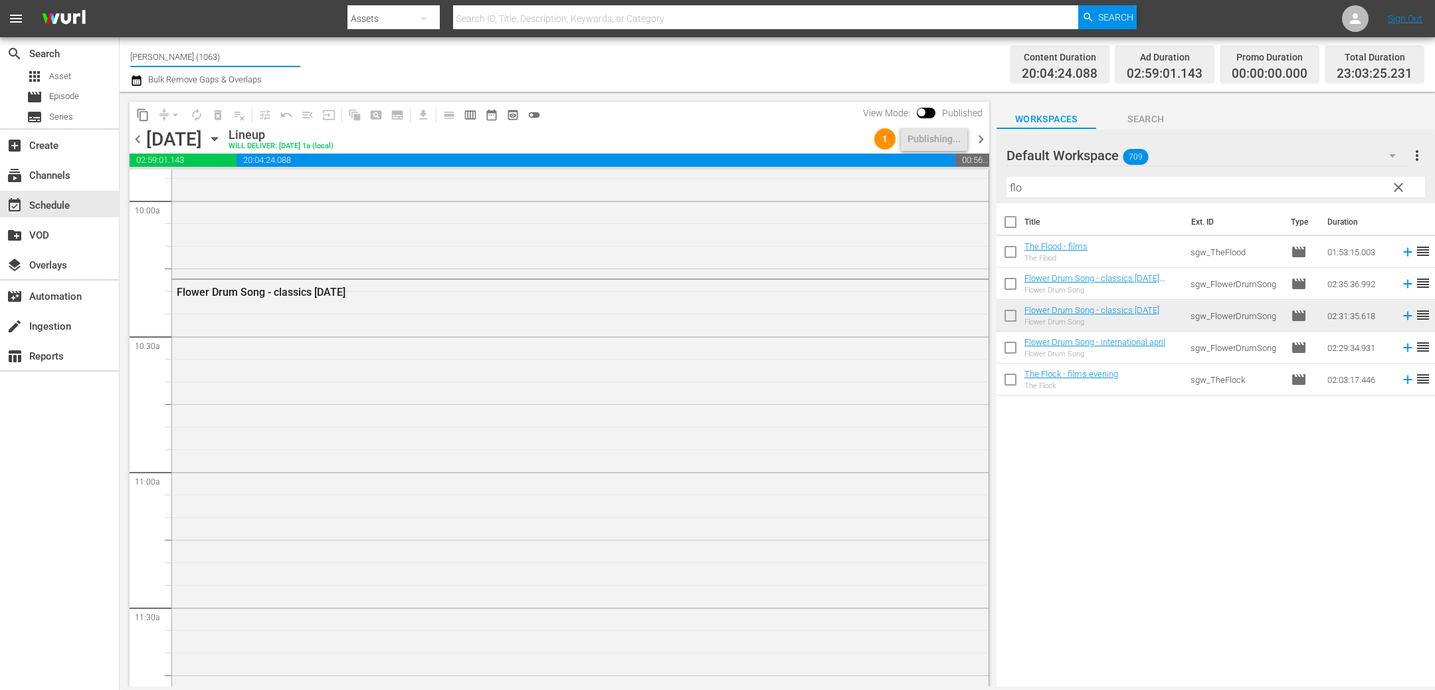
click at [307, 70] on div "Channel Title [PERSON_NAME] (1063) Bulk Remove Gaps & Overlaps" at bounding box center [483, 65] width 706 height 48
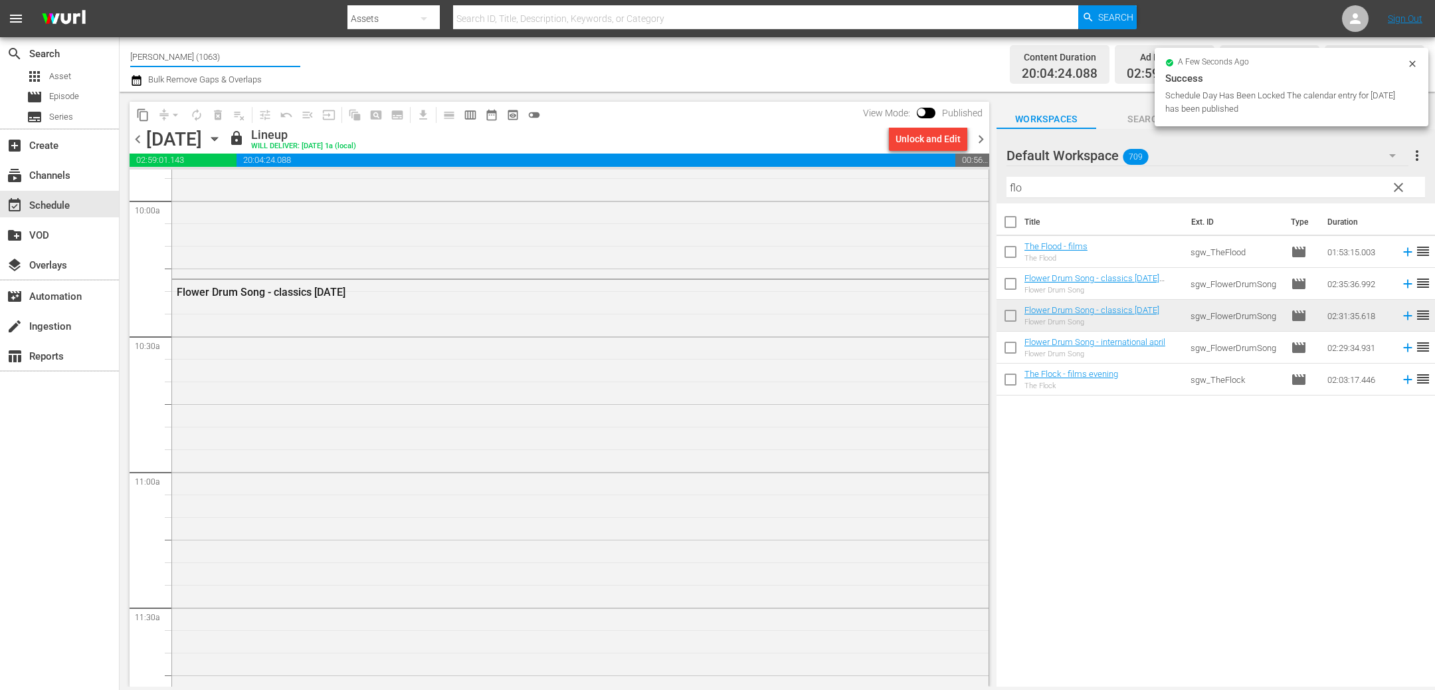
drag, startPoint x: 232, startPoint y: 57, endPoint x: 191, endPoint y: 56, distance: 41.2
click at [191, 56] on input "[PERSON_NAME] (1063)" at bounding box center [215, 57] width 170 height 32
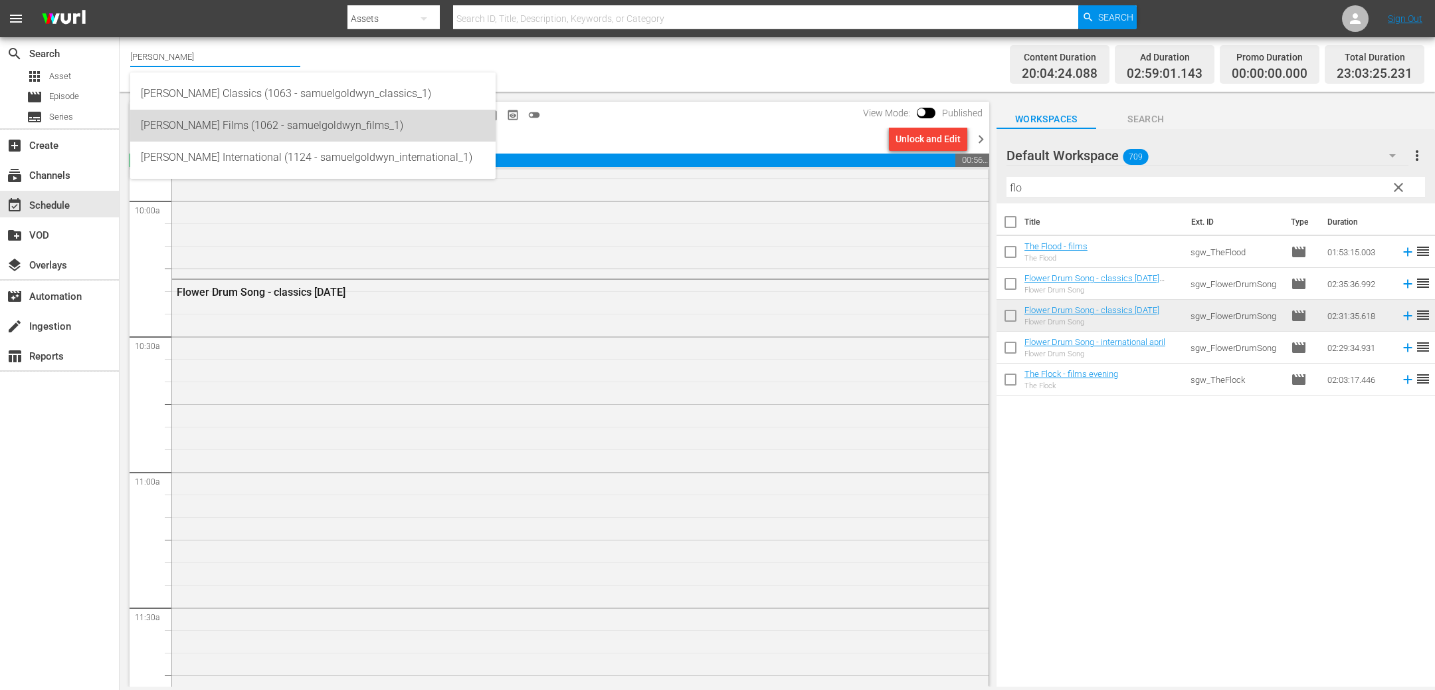
click at [265, 122] on div "[PERSON_NAME] Films (1062 - samuelgoldwyn_films_1)" at bounding box center [313, 126] width 344 height 32
type input "[PERSON_NAME] Films (1062 - samuelgoldwyn_films_1)"
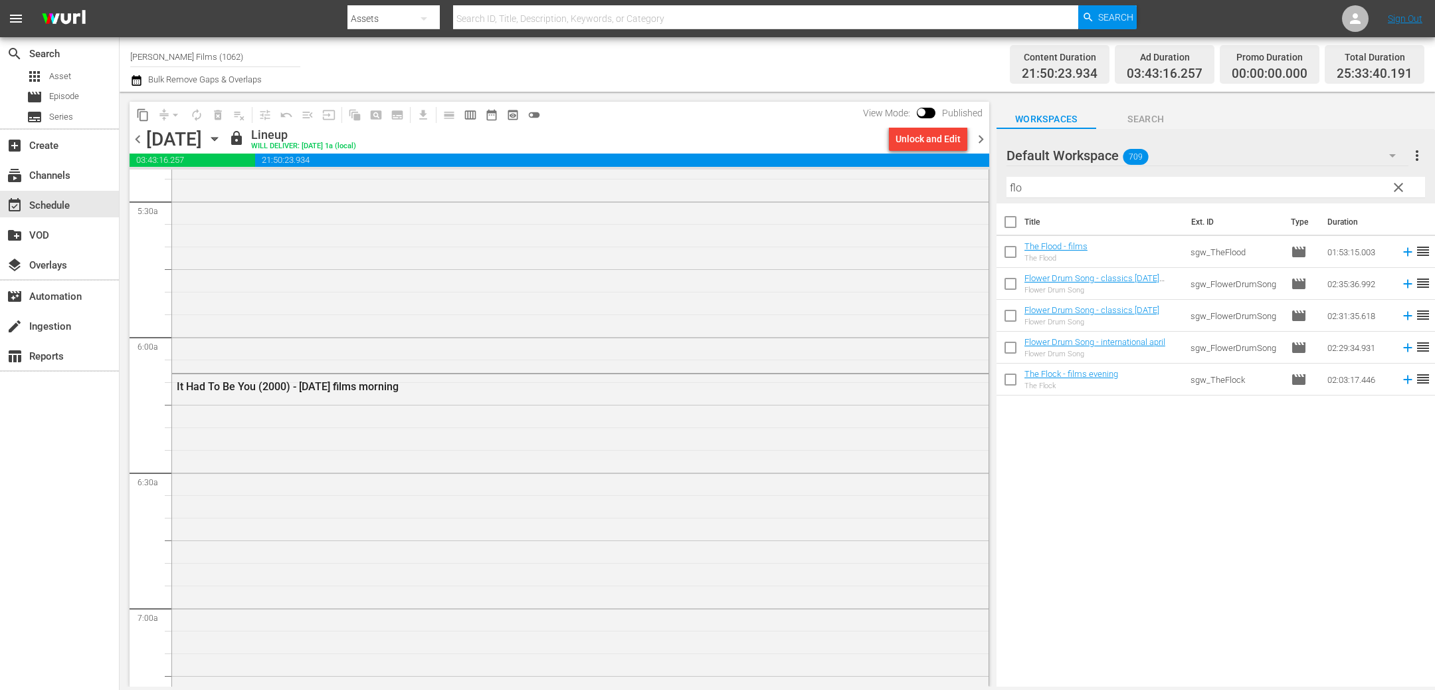
scroll to position [1335, 0]
